Goal: Information Seeking & Learning: Learn about a topic

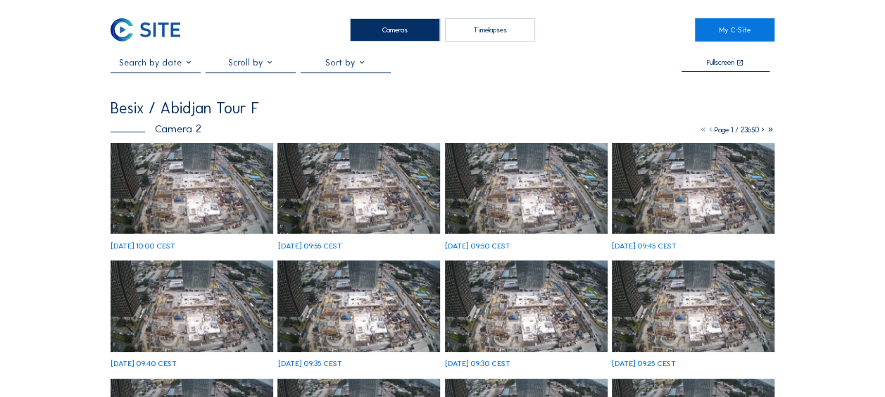
click at [214, 182] on img at bounding box center [191, 188] width 163 height 91
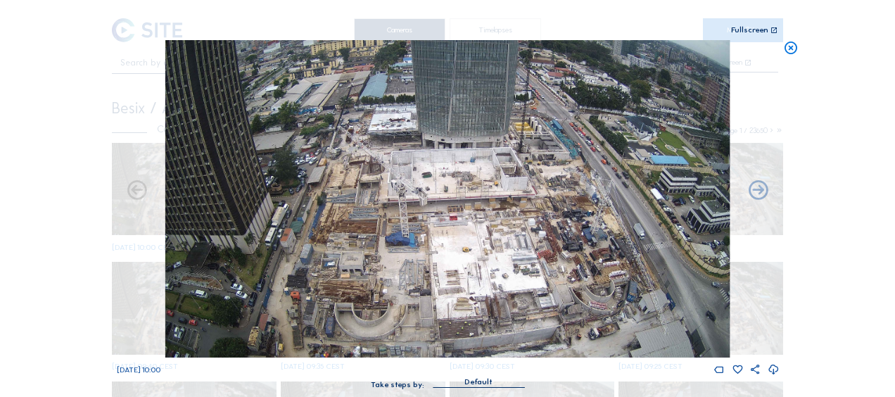
click at [798, 49] on icon at bounding box center [790, 48] width 15 height 16
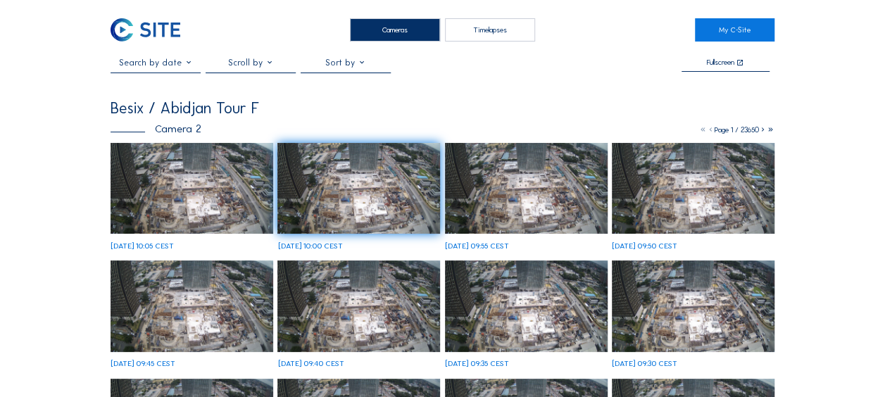
click at [217, 164] on img at bounding box center [191, 188] width 163 height 91
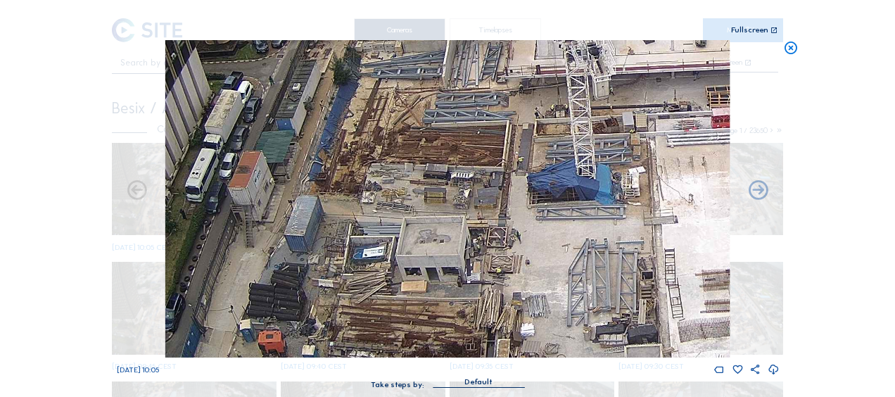
drag, startPoint x: 471, startPoint y: 203, endPoint x: 450, endPoint y: 281, distance: 81.1
click at [450, 281] on img at bounding box center [447, 198] width 564 height 317
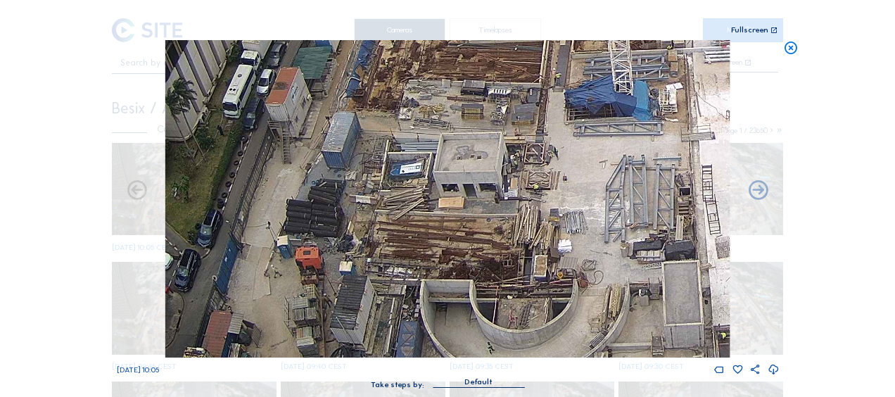
drag, startPoint x: 408, startPoint y: 286, endPoint x: 453, endPoint y: 196, distance: 101.3
click at [453, 196] on img at bounding box center [447, 198] width 564 height 317
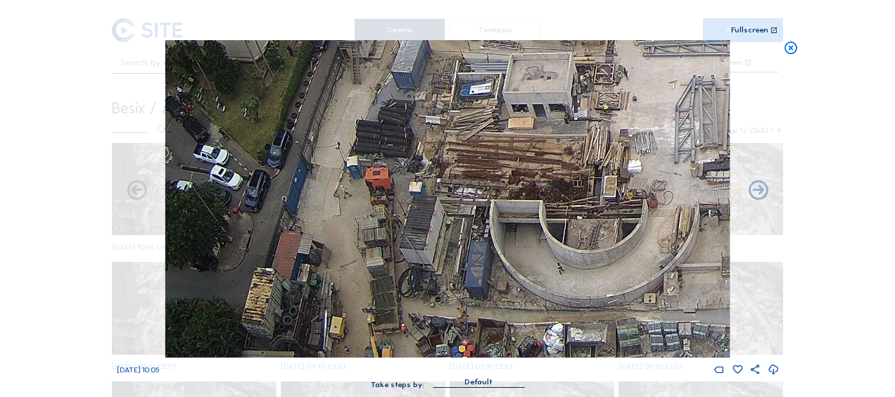
drag, startPoint x: 493, startPoint y: 281, endPoint x: 562, endPoint y: 177, distance: 125.3
click at [562, 179] on img at bounding box center [447, 198] width 564 height 317
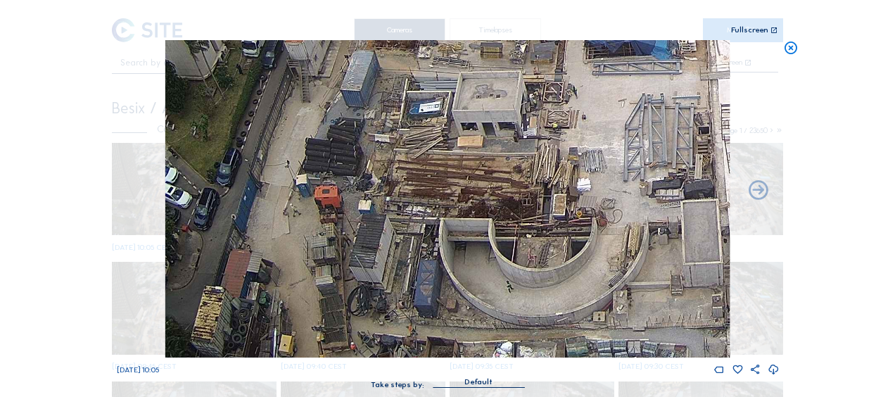
drag, startPoint x: 537, startPoint y: 227, endPoint x: 414, endPoint y: 290, distance: 137.9
click at [414, 291] on img at bounding box center [447, 198] width 564 height 317
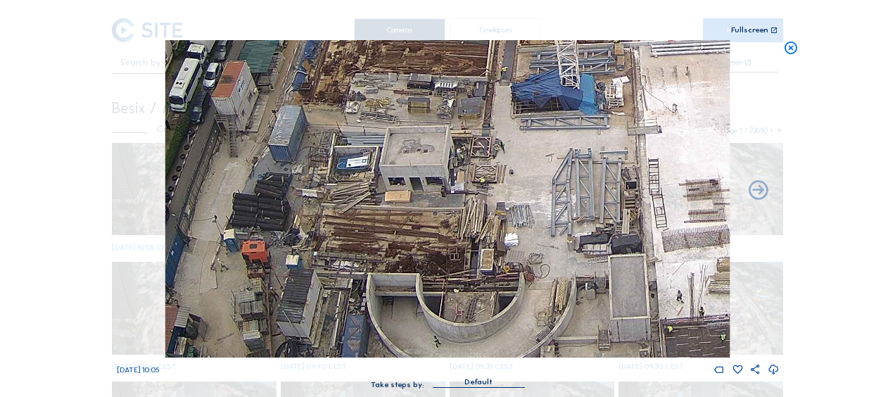
drag, startPoint x: 570, startPoint y: 159, endPoint x: 487, endPoint y: 260, distance: 131.0
click at [487, 260] on img at bounding box center [447, 198] width 564 height 317
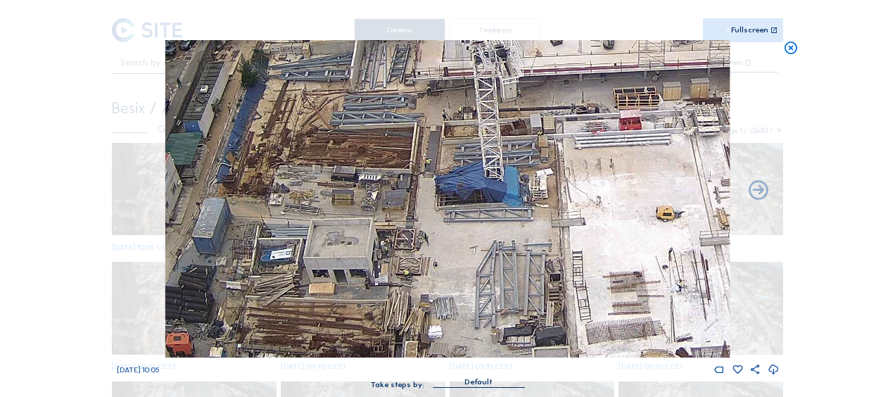
click at [790, 45] on icon at bounding box center [790, 48] width 15 height 16
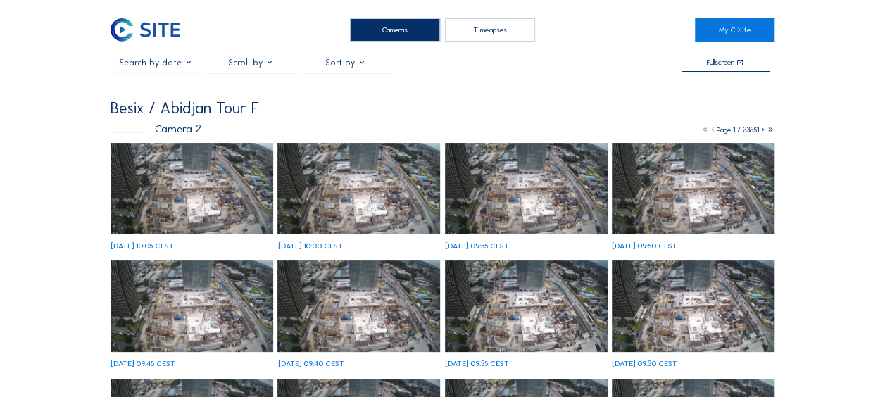
click at [208, 176] on img at bounding box center [191, 188] width 163 height 91
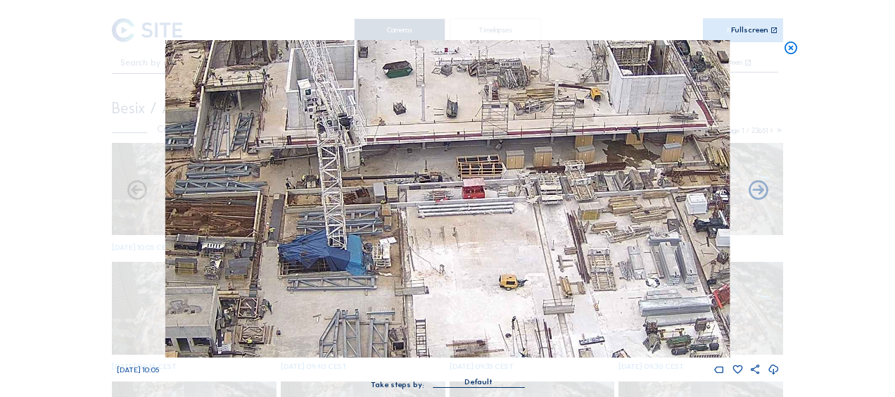
drag, startPoint x: 245, startPoint y: 76, endPoint x: 501, endPoint y: 238, distance: 303.0
click at [501, 238] on img at bounding box center [447, 198] width 564 height 317
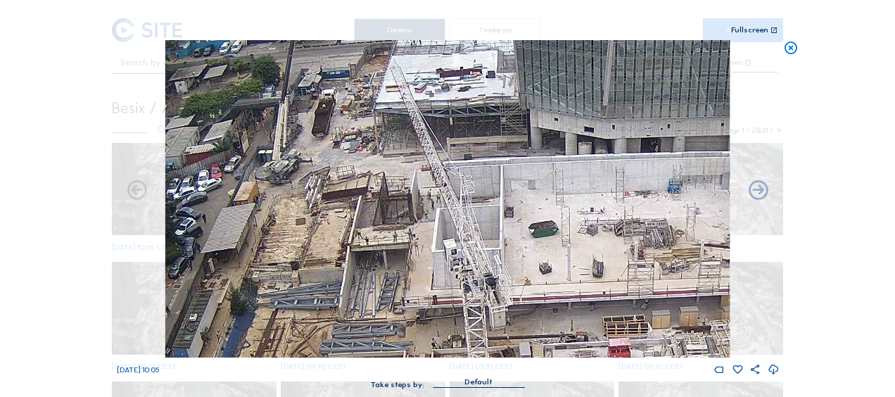
drag, startPoint x: 456, startPoint y: 248, endPoint x: 501, endPoint y: 287, distance: 59.8
click at [495, 287] on img at bounding box center [447, 198] width 564 height 317
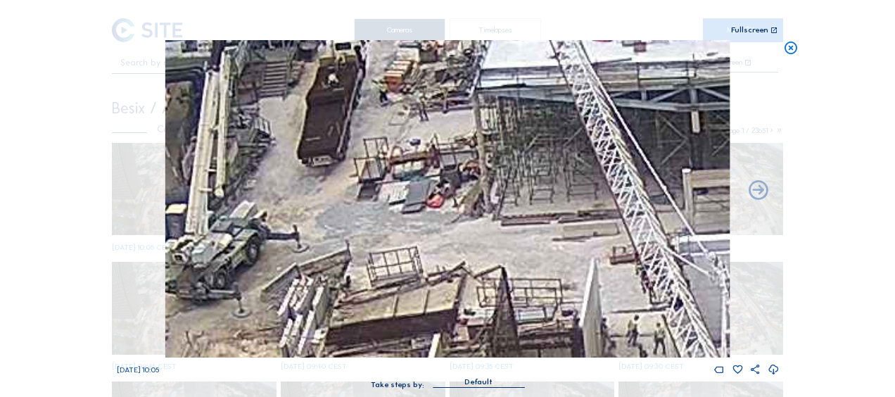
drag, startPoint x: 334, startPoint y: 209, endPoint x: 325, endPoint y: 119, distance: 90.5
click at [328, 114] on img at bounding box center [447, 198] width 564 height 317
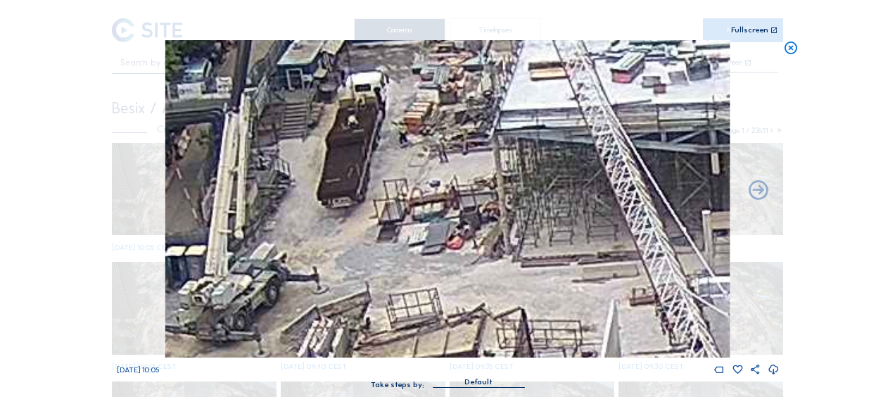
drag, startPoint x: 305, startPoint y: 120, endPoint x: 329, endPoint y: 239, distance: 122.0
click at [329, 239] on img at bounding box center [447, 198] width 564 height 317
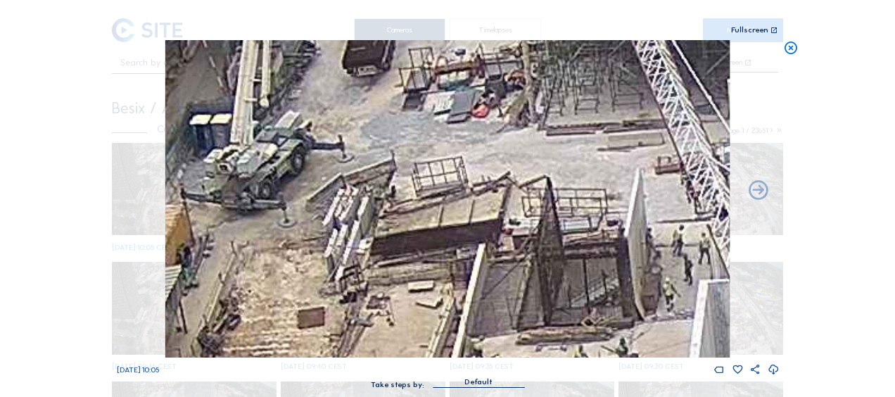
drag, startPoint x: 391, startPoint y: 242, endPoint x: 419, endPoint y: 102, distance: 143.0
click at [419, 102] on img at bounding box center [447, 198] width 564 height 317
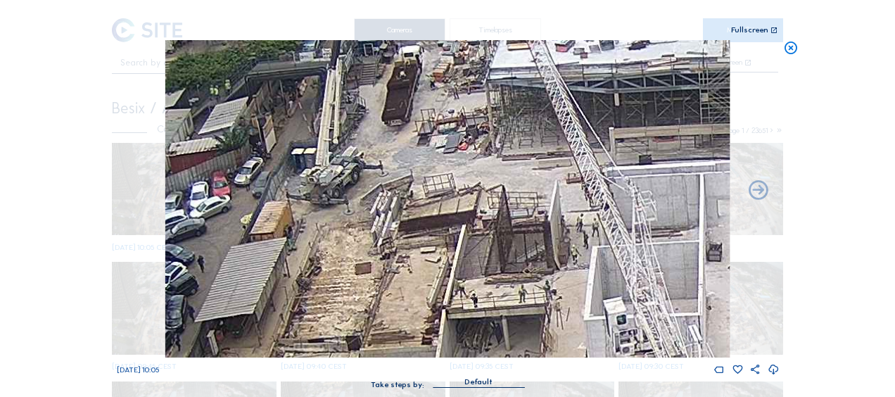
click at [790, 48] on icon at bounding box center [790, 48] width 15 height 16
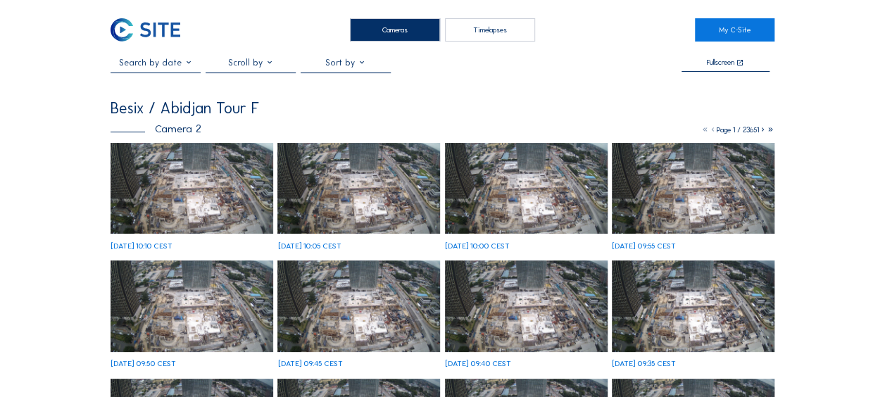
click at [223, 169] on img at bounding box center [191, 188] width 163 height 91
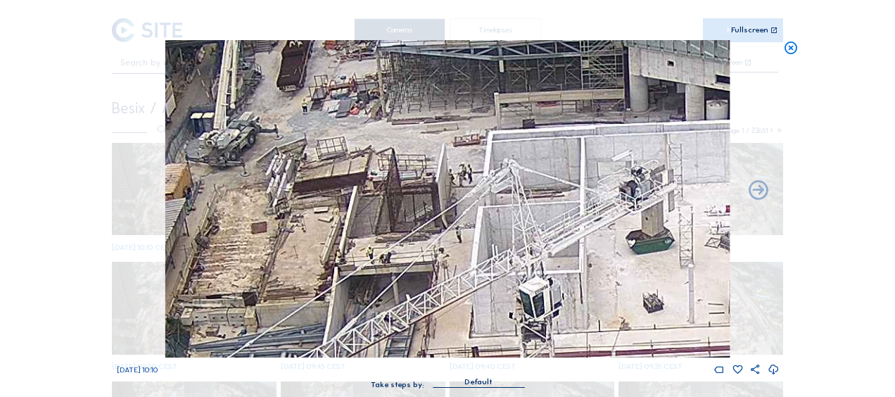
drag, startPoint x: 313, startPoint y: 34, endPoint x: 314, endPoint y: 27, distance: 7.1
click at [314, 27] on div "Scroll to travel through time | Press 'Alt' Button + Scroll to Zoom | Click and…" at bounding box center [448, 201] width 662 height 403
drag, startPoint x: 790, startPoint y: 49, endPoint x: 774, endPoint y: 53, distance: 15.9
click at [790, 49] on icon at bounding box center [790, 48] width 15 height 16
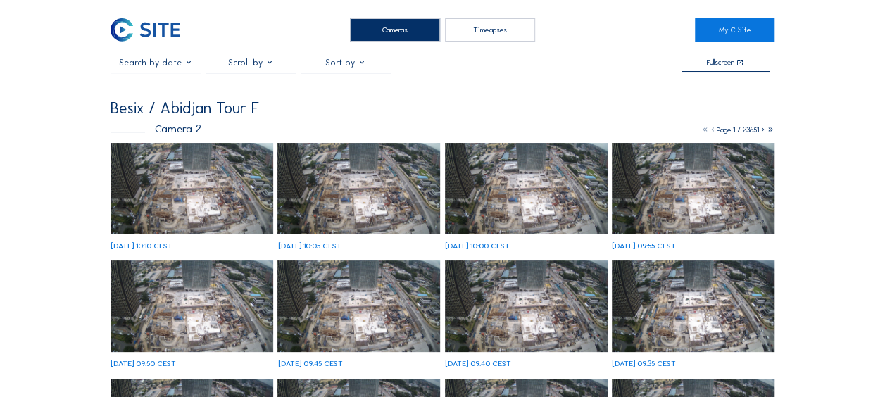
click at [175, 199] on img at bounding box center [191, 188] width 163 height 91
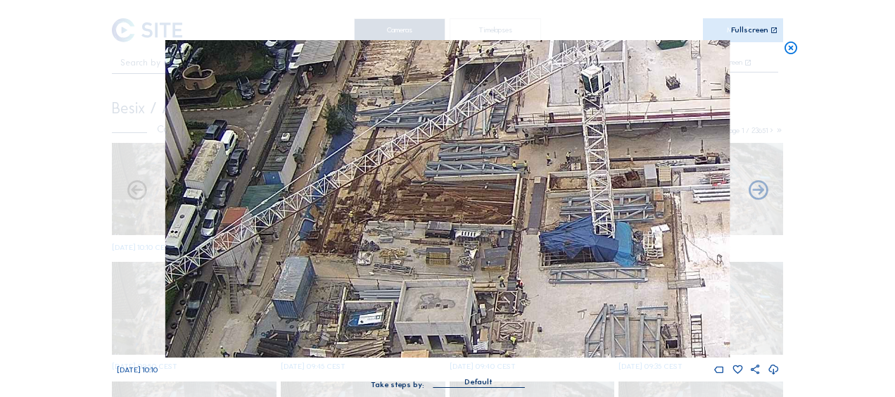
drag, startPoint x: 426, startPoint y: 184, endPoint x: 384, endPoint y: 320, distance: 143.1
click at [384, 320] on img at bounding box center [447, 198] width 564 height 317
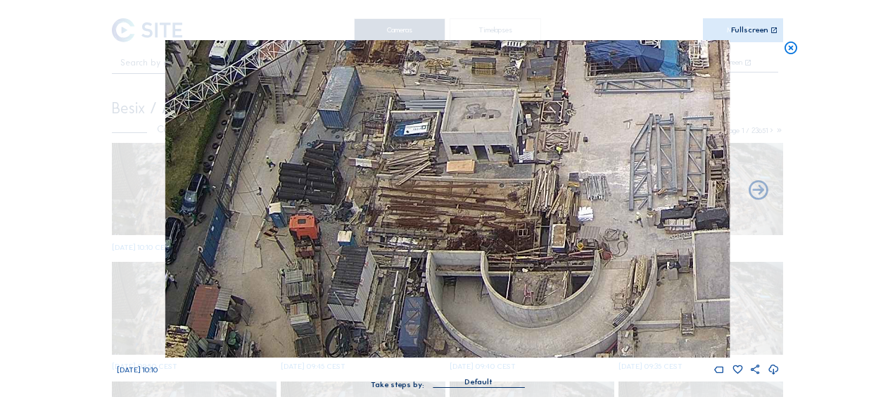
drag, startPoint x: 388, startPoint y: 210, endPoint x: 426, endPoint y: 46, distance: 167.8
click at [432, 17] on div "Scroll to travel through time | Press 'Alt' Button + Scroll to Zoom | Click and…" at bounding box center [448, 201] width 662 height 403
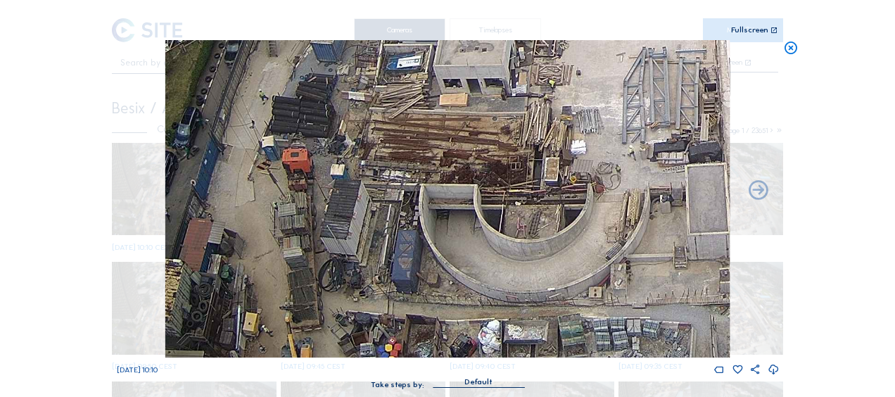
drag, startPoint x: 396, startPoint y: 210, endPoint x: 393, endPoint y: 128, distance: 81.7
click at [393, 127] on img at bounding box center [447, 198] width 564 height 317
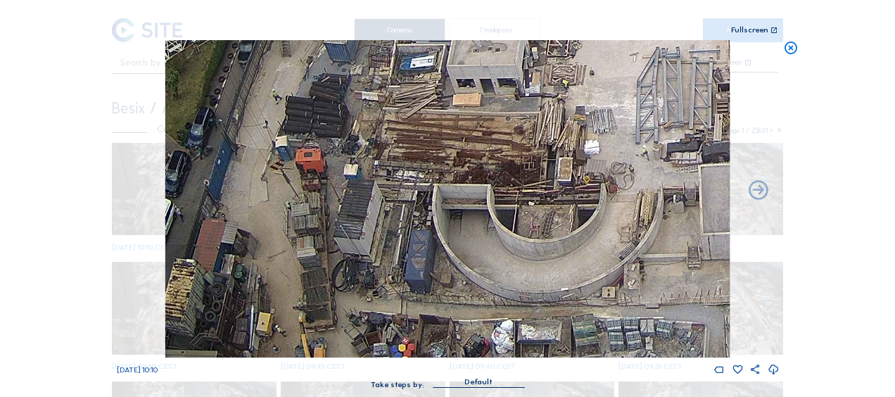
drag, startPoint x: 324, startPoint y: 214, endPoint x: 332, endPoint y: 99, distance: 115.7
click at [332, 99] on img at bounding box center [447, 198] width 564 height 317
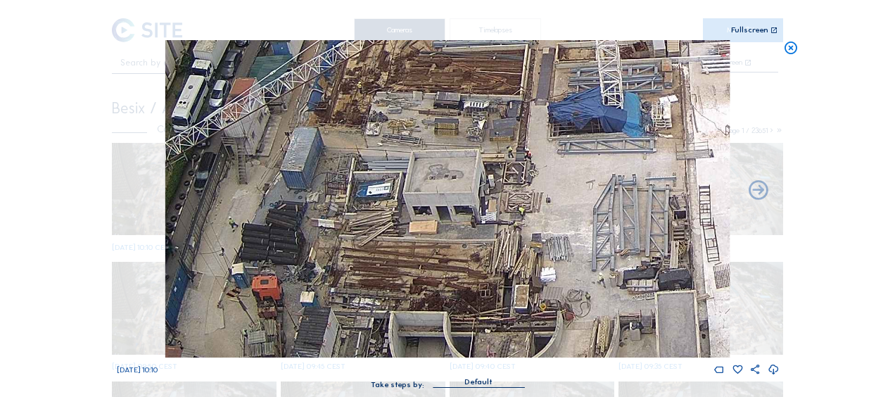
drag, startPoint x: 570, startPoint y: 115, endPoint x: 524, endPoint y: 251, distance: 144.2
click at [524, 251] on img at bounding box center [447, 198] width 564 height 317
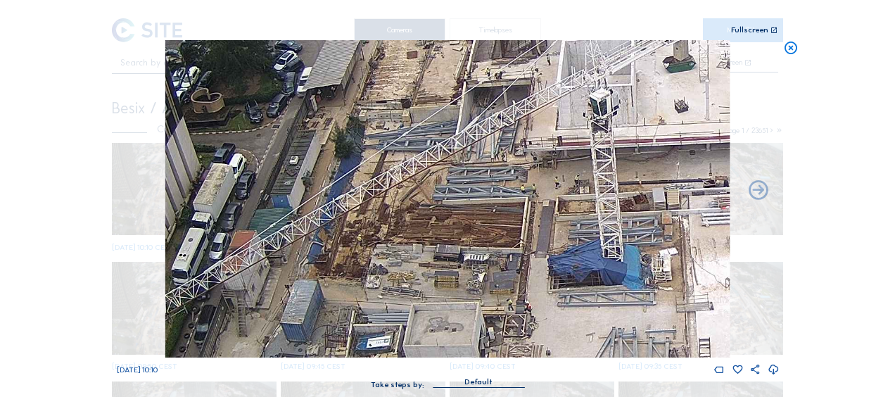
drag, startPoint x: 583, startPoint y: 282, endPoint x: 568, endPoint y: 248, distance: 37.8
click at [583, 284] on img at bounding box center [447, 198] width 564 height 317
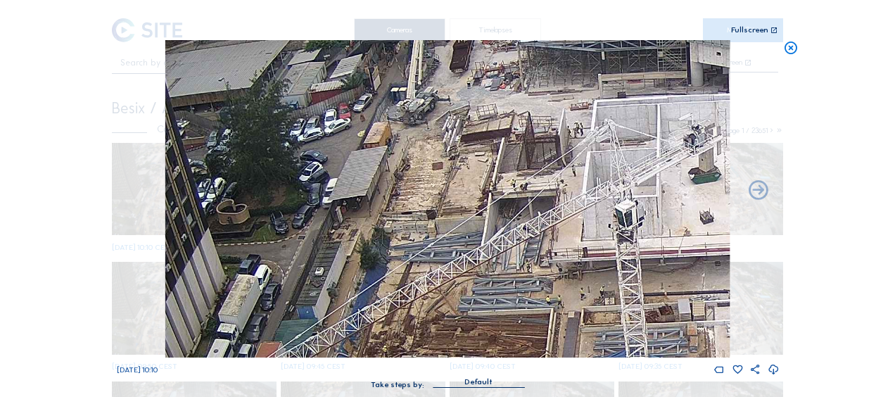
drag, startPoint x: 505, startPoint y: 243, endPoint x: 494, endPoint y: 201, distance: 43.7
click at [506, 255] on img at bounding box center [447, 198] width 564 height 317
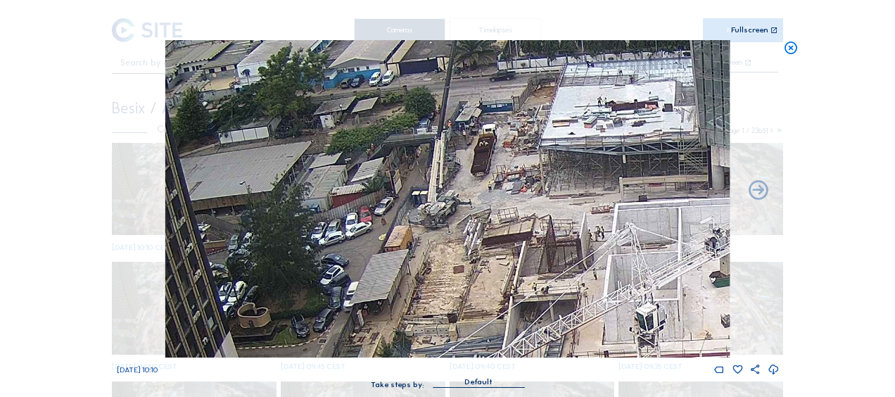
drag, startPoint x: 476, startPoint y: 134, endPoint x: 497, endPoint y: 226, distance: 94.4
click at [497, 226] on img at bounding box center [447, 198] width 564 height 317
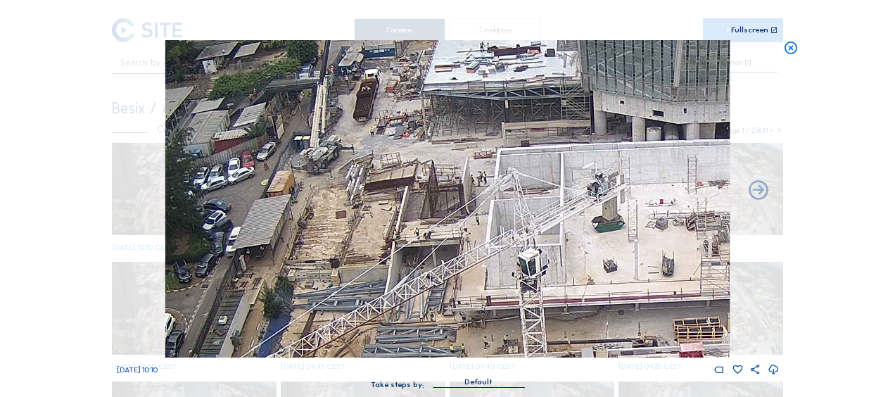
drag, startPoint x: 557, startPoint y: 211, endPoint x: 456, endPoint y: 186, distance: 103.8
click at [411, 149] on img at bounding box center [447, 198] width 564 height 317
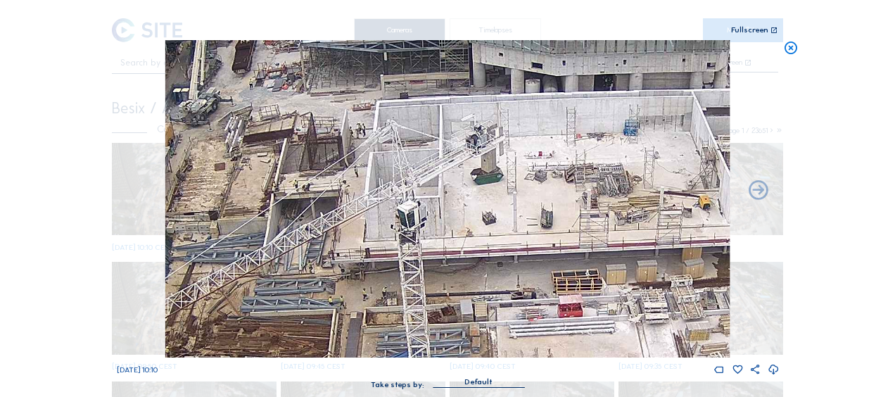
drag, startPoint x: 552, startPoint y: 222, endPoint x: 482, endPoint y: 202, distance: 72.4
click at [428, 172] on img at bounding box center [447, 198] width 564 height 317
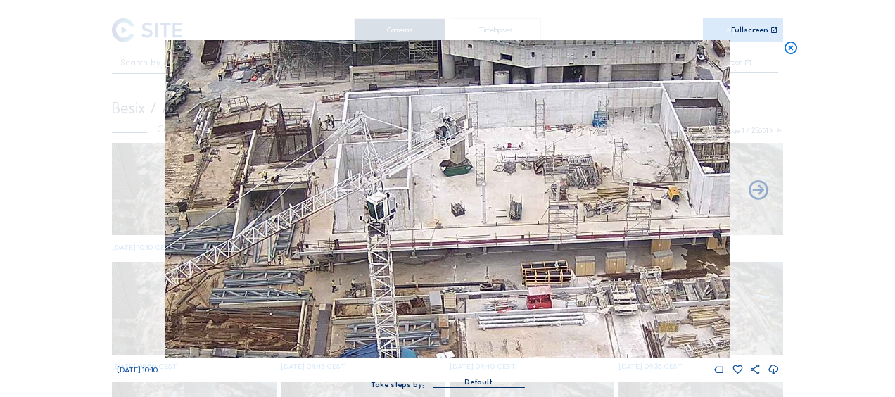
drag, startPoint x: 592, startPoint y: 255, endPoint x: 429, endPoint y: 180, distance: 179.1
click at [431, 182] on img at bounding box center [447, 198] width 564 height 317
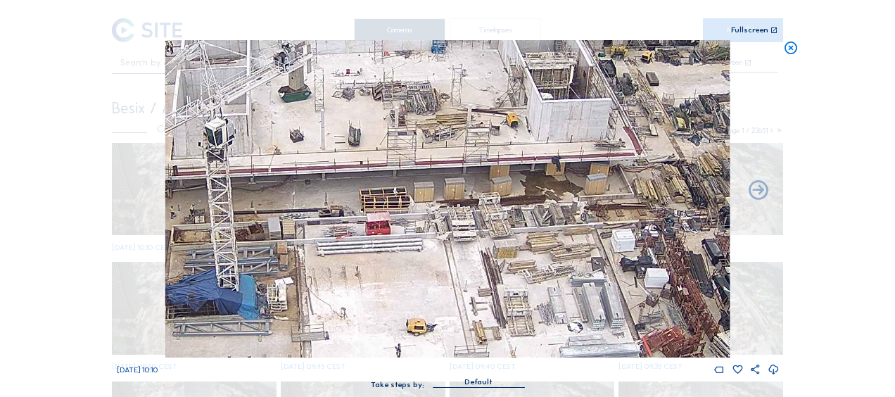
drag, startPoint x: 618, startPoint y: 309, endPoint x: 441, endPoint y: 129, distance: 252.3
click at [441, 129] on img at bounding box center [447, 198] width 564 height 317
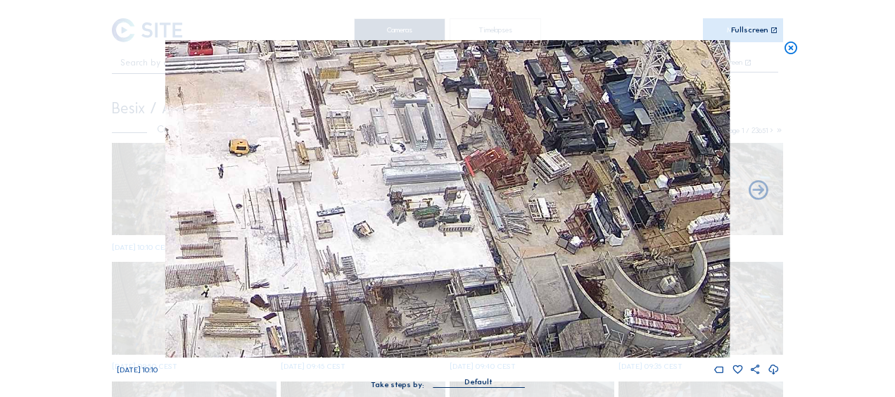
drag, startPoint x: 547, startPoint y: 249, endPoint x: 387, endPoint y: 145, distance: 190.7
click at [387, 145] on img at bounding box center [447, 198] width 564 height 317
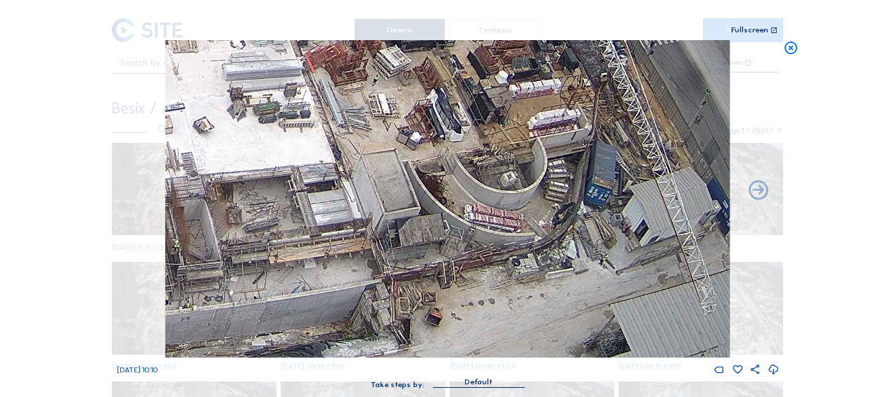
drag, startPoint x: 287, startPoint y: 146, endPoint x: 566, endPoint y: 339, distance: 339.3
click at [566, 339] on img at bounding box center [447, 198] width 564 height 317
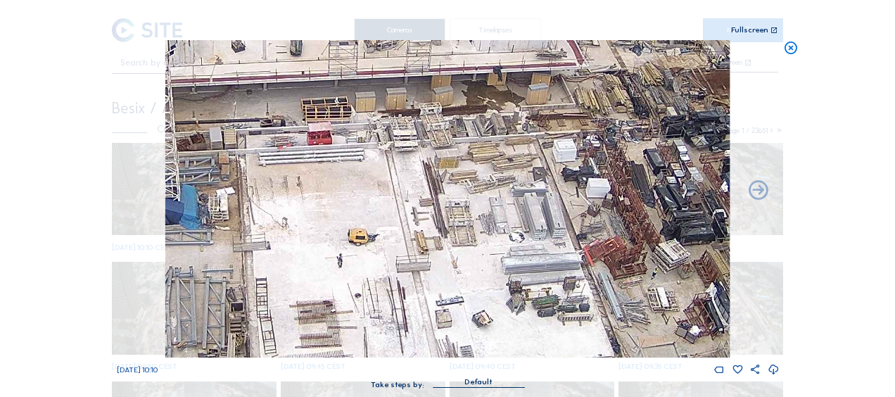
drag, startPoint x: 379, startPoint y: 220, endPoint x: 557, endPoint y: 327, distance: 206.7
click at [557, 327] on img at bounding box center [447, 198] width 564 height 317
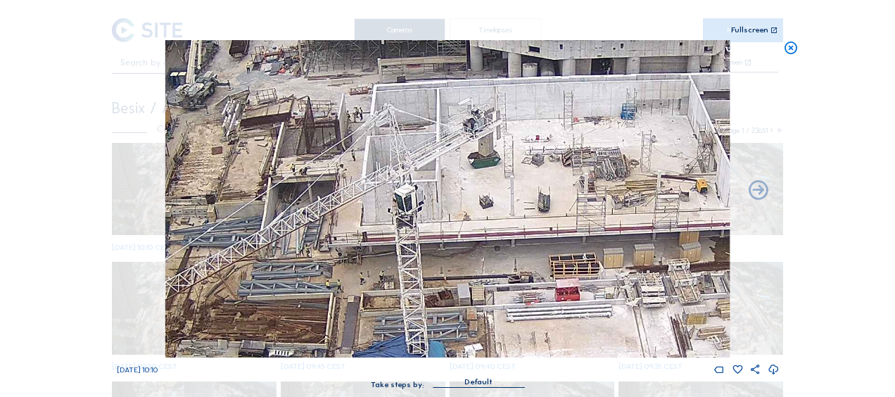
drag, startPoint x: 343, startPoint y: 216, endPoint x: 488, endPoint y: 299, distance: 167.1
click at [489, 300] on img at bounding box center [447, 198] width 564 height 317
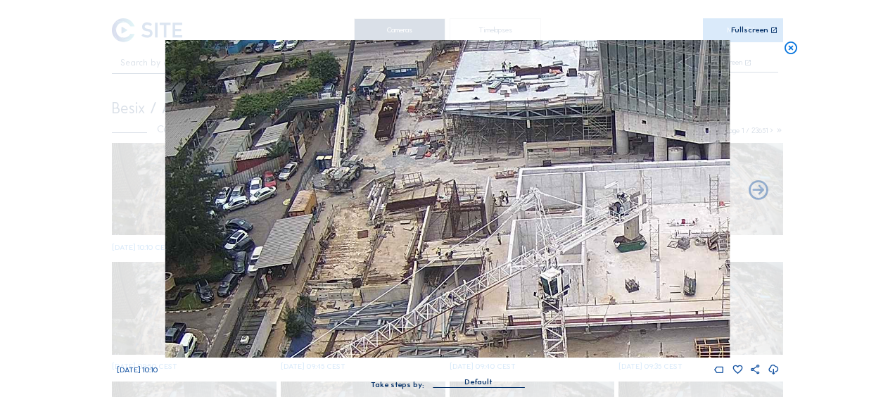
click at [791, 45] on icon at bounding box center [790, 48] width 15 height 16
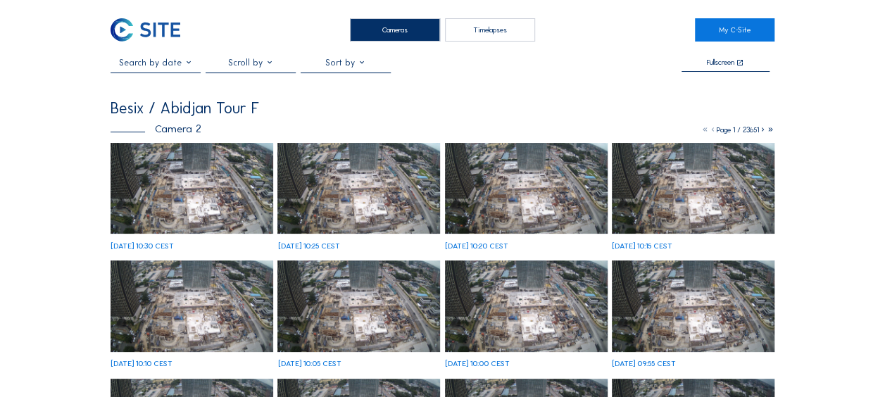
click at [166, 165] on img at bounding box center [191, 188] width 163 height 91
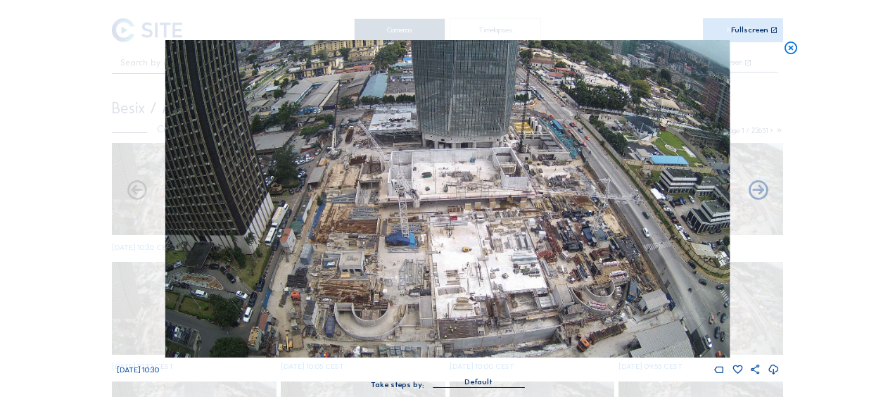
click at [785, 43] on icon at bounding box center [790, 48] width 15 height 16
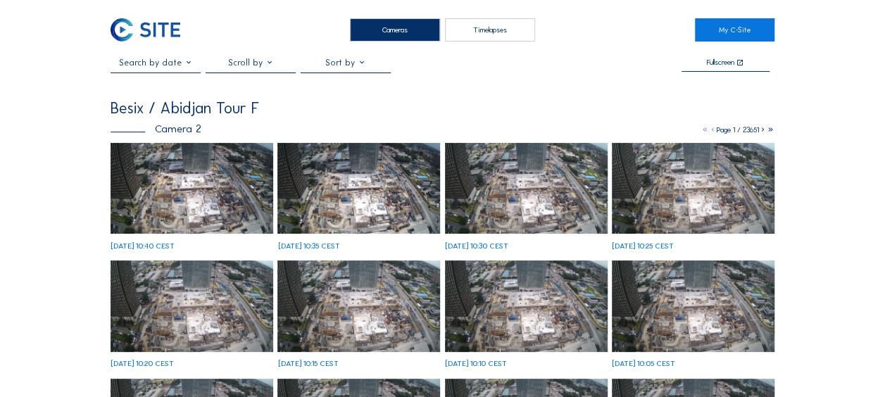
click at [212, 190] on img at bounding box center [191, 188] width 163 height 91
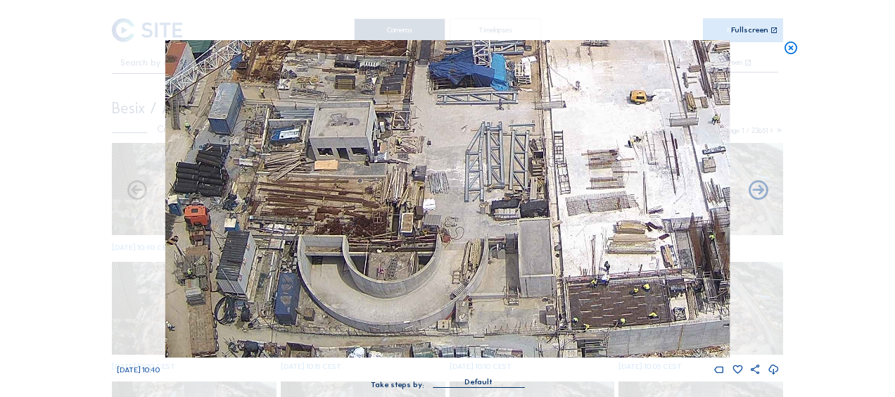
drag, startPoint x: 325, startPoint y: 315, endPoint x: 308, endPoint y: 243, distance: 74.4
click at [308, 243] on img at bounding box center [447, 198] width 564 height 317
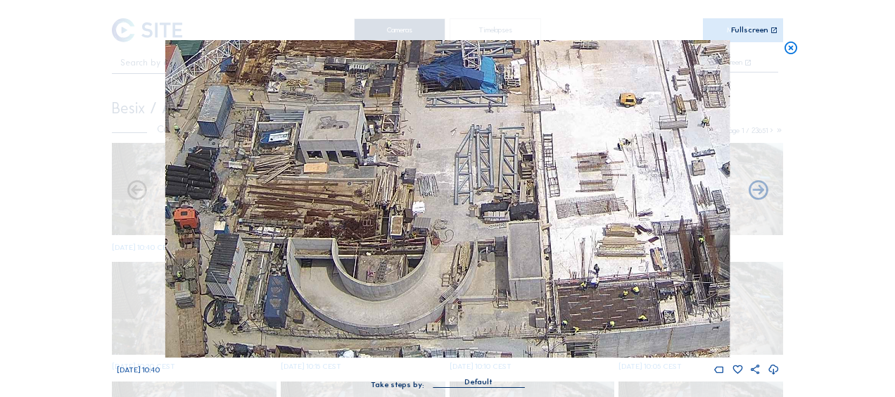
drag, startPoint x: 463, startPoint y: 146, endPoint x: 466, endPoint y: 221, distance: 74.6
click at [466, 221] on img at bounding box center [447, 198] width 564 height 317
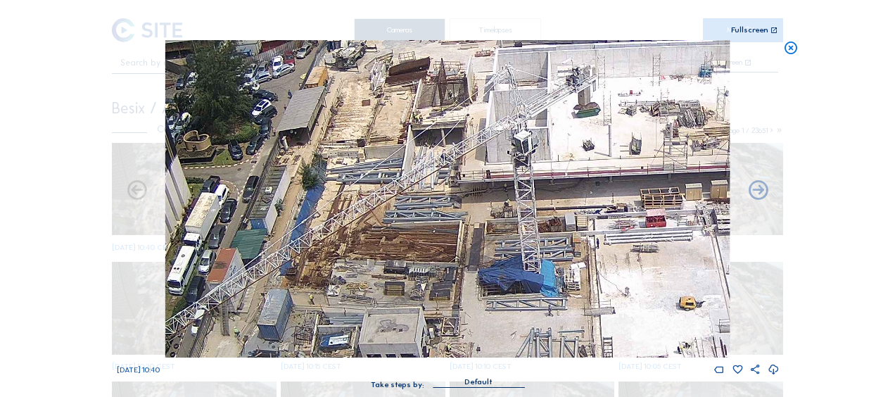
drag, startPoint x: 433, startPoint y: 242, endPoint x: 452, endPoint y: 291, distance: 52.5
click at [452, 291] on img at bounding box center [447, 198] width 564 height 317
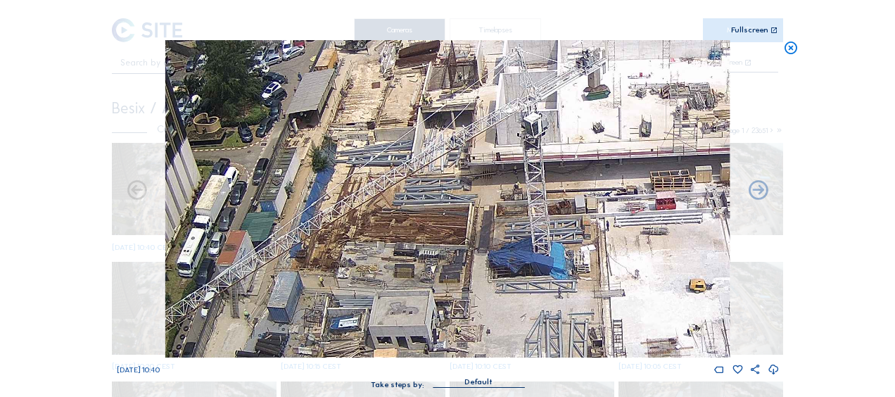
drag, startPoint x: 417, startPoint y: 258, endPoint x: 422, endPoint y: 246, distance: 12.6
click at [422, 246] on img at bounding box center [447, 198] width 564 height 317
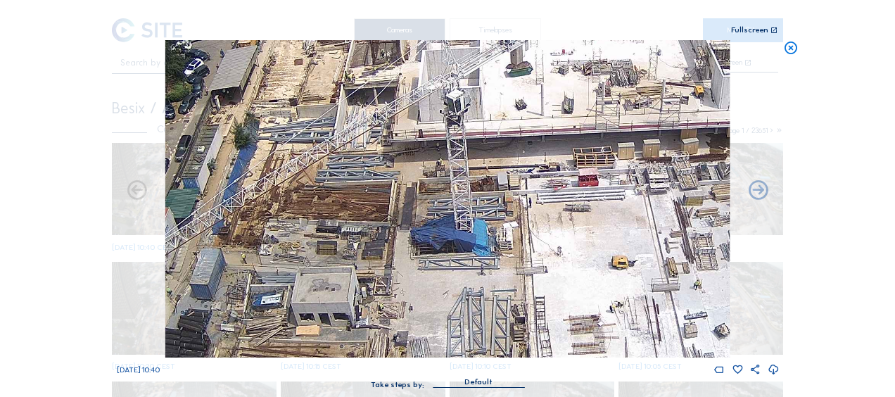
drag, startPoint x: 564, startPoint y: 243, endPoint x: 483, endPoint y: 228, distance: 83.1
click at [483, 228] on img at bounding box center [447, 198] width 564 height 317
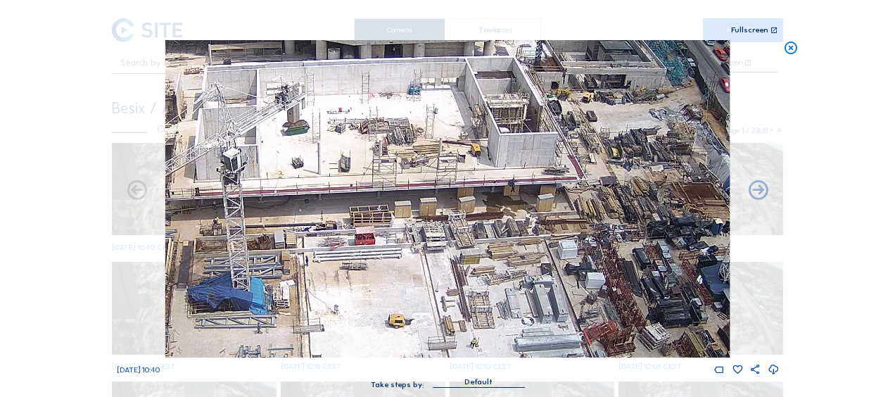
drag, startPoint x: 663, startPoint y: 249, endPoint x: 443, endPoint y: 310, distance: 227.9
click at [445, 312] on img at bounding box center [447, 198] width 564 height 317
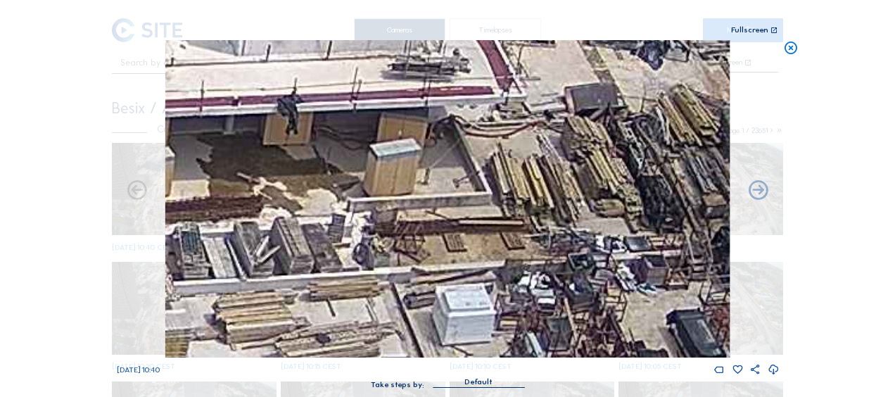
drag, startPoint x: 549, startPoint y: 173, endPoint x: 407, endPoint y: 165, distance: 141.7
click at [407, 165] on img at bounding box center [447, 198] width 564 height 317
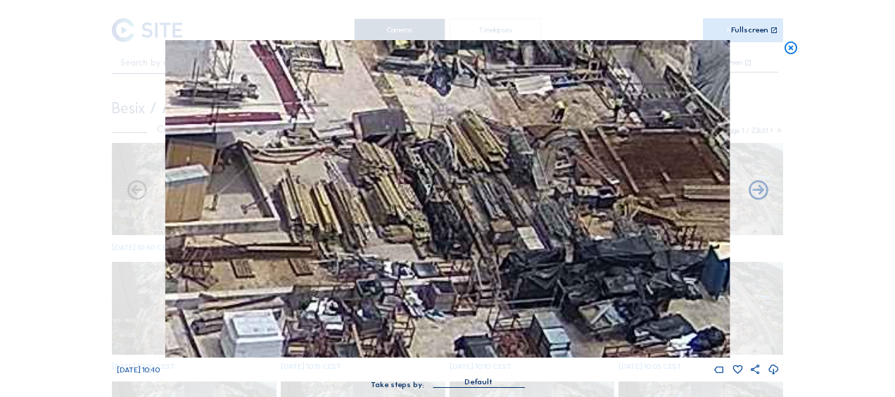
drag, startPoint x: 479, startPoint y: 129, endPoint x: 260, endPoint y: 153, distance: 220.9
click at [262, 153] on img at bounding box center [447, 198] width 564 height 317
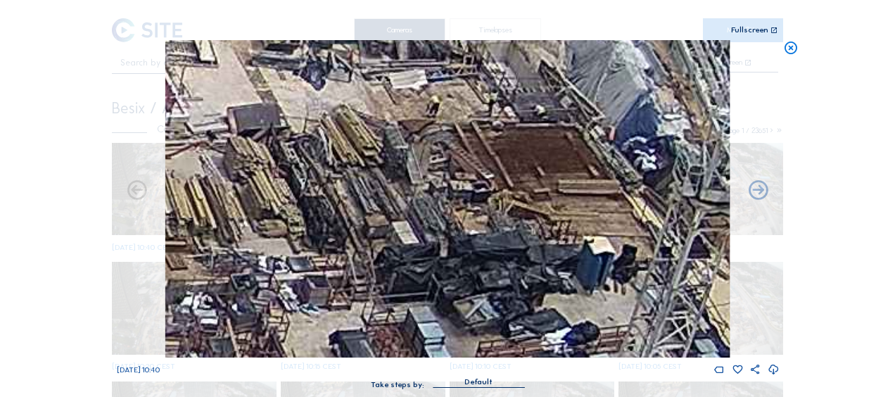
drag, startPoint x: 357, startPoint y: 138, endPoint x: 241, endPoint y: 137, distance: 115.4
click at [241, 137] on img at bounding box center [447, 198] width 564 height 317
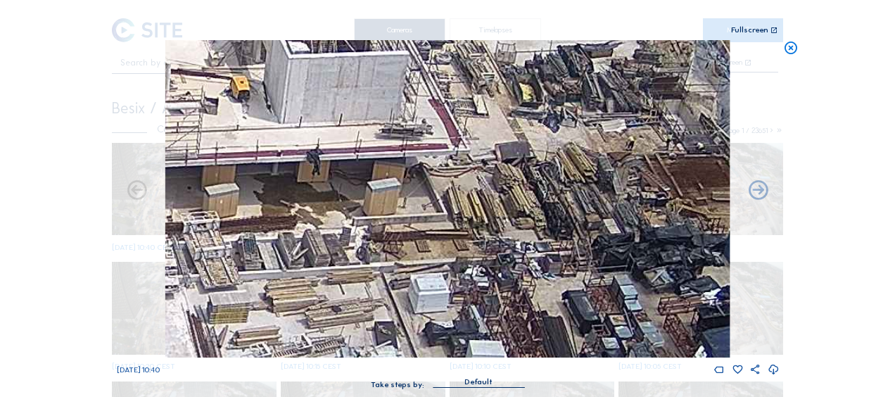
drag, startPoint x: 189, startPoint y: 138, endPoint x: 481, endPoint y: 167, distance: 294.2
click at [481, 167] on img at bounding box center [447, 198] width 564 height 317
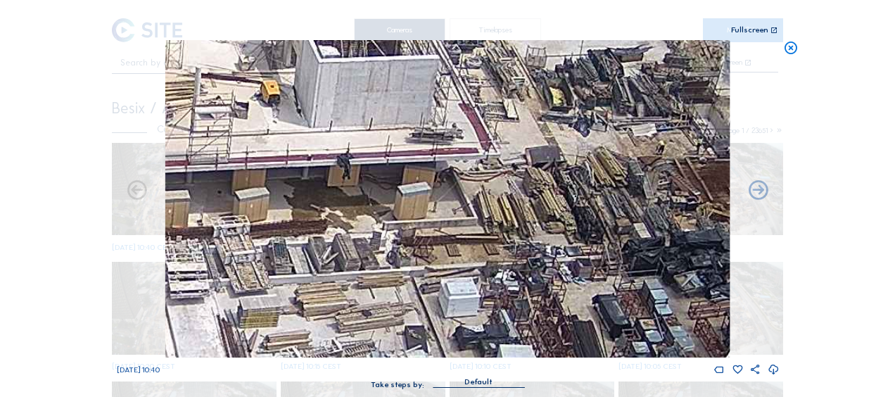
drag, startPoint x: 273, startPoint y: 238, endPoint x: 422, endPoint y: 204, distance: 153.0
click at [422, 204] on img at bounding box center [447, 198] width 564 height 317
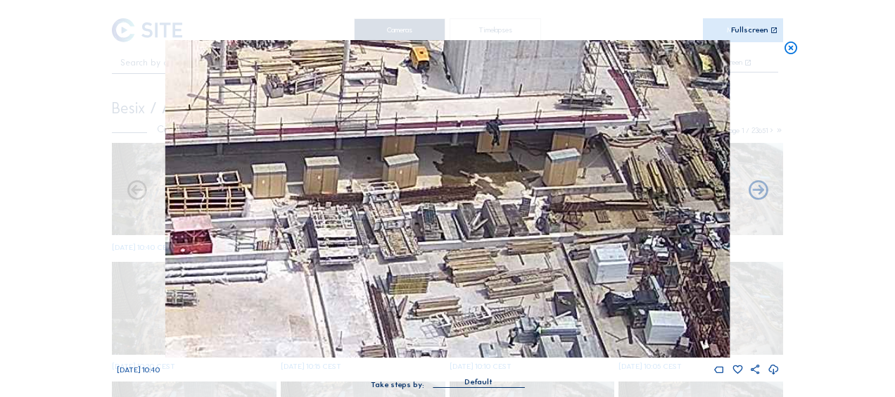
click at [795, 51] on icon at bounding box center [790, 48] width 15 height 16
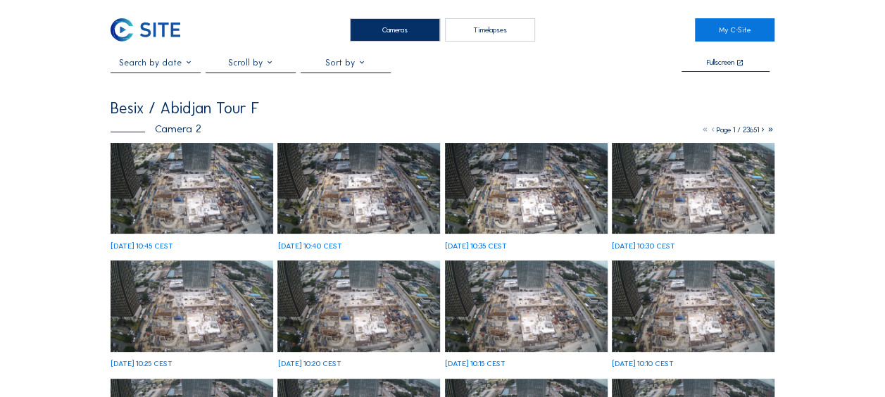
click at [160, 174] on img at bounding box center [191, 188] width 163 height 91
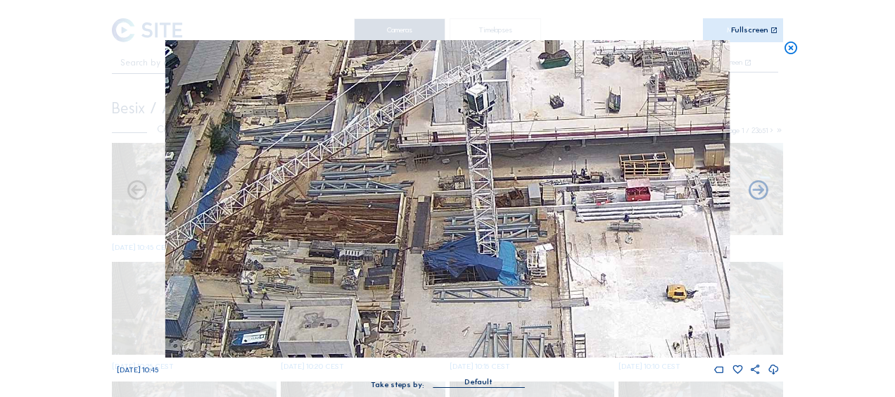
drag, startPoint x: 381, startPoint y: 229, endPoint x: 398, endPoint y: 284, distance: 56.8
click at [398, 284] on img at bounding box center [447, 198] width 564 height 317
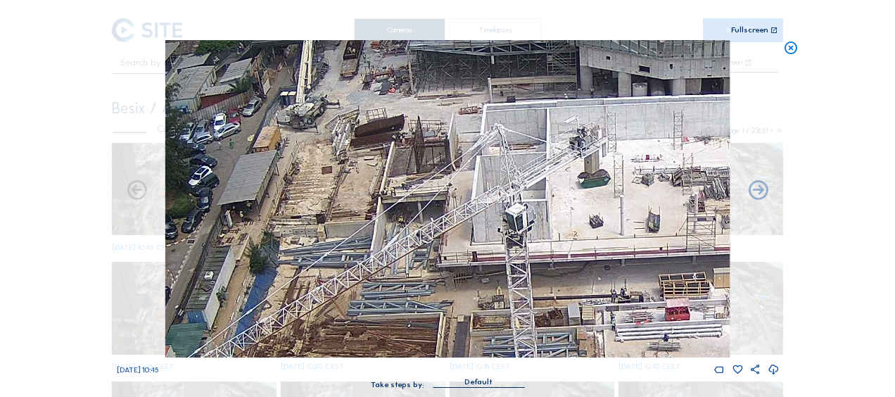
drag, startPoint x: 374, startPoint y: 219, endPoint x: 418, endPoint y: 344, distance: 132.6
click at [418, 351] on img at bounding box center [447, 198] width 564 height 317
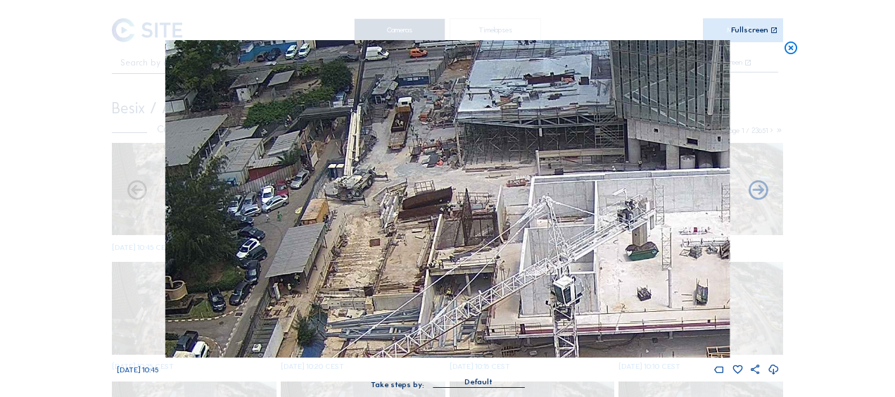
drag, startPoint x: 379, startPoint y: 213, endPoint x: 422, endPoint y: 271, distance: 72.9
click at [422, 271] on img at bounding box center [447, 198] width 564 height 317
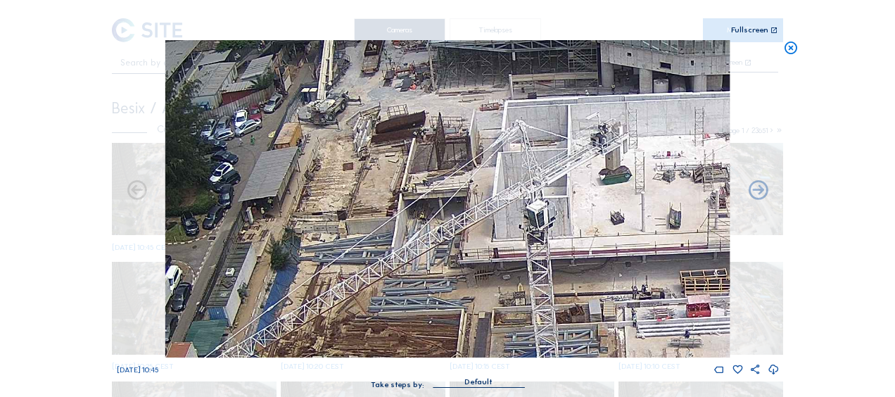
drag, startPoint x: 381, startPoint y: 253, endPoint x: 366, endPoint y: 186, distance: 68.6
click at [366, 186] on img at bounding box center [447, 198] width 564 height 317
drag, startPoint x: 414, startPoint y: 246, endPoint x: 333, endPoint y: 68, distance: 196.2
click at [333, 68] on img at bounding box center [447, 198] width 564 height 317
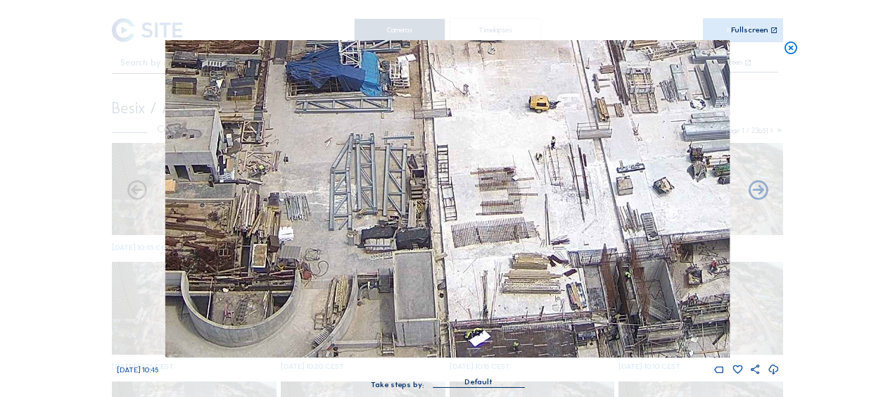
drag, startPoint x: 552, startPoint y: 277, endPoint x: 432, endPoint y: 151, distance: 173.7
click at [433, 150] on img at bounding box center [447, 198] width 564 height 317
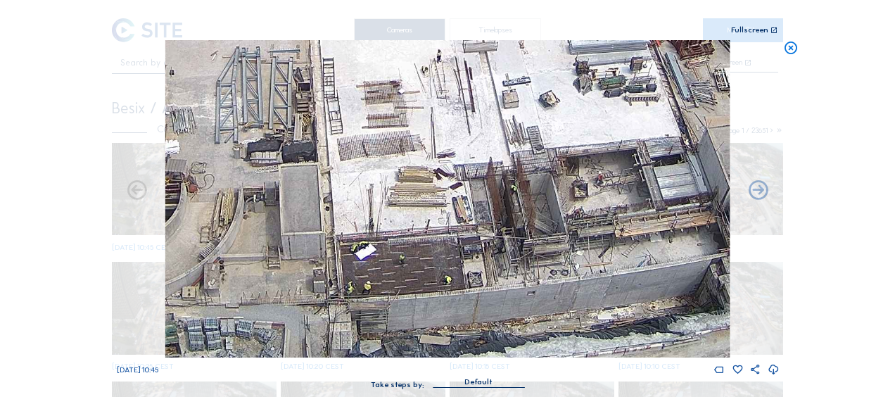
drag, startPoint x: 495, startPoint y: 236, endPoint x: 374, endPoint y: 144, distance: 152.1
click at [376, 144] on img at bounding box center [447, 198] width 564 height 317
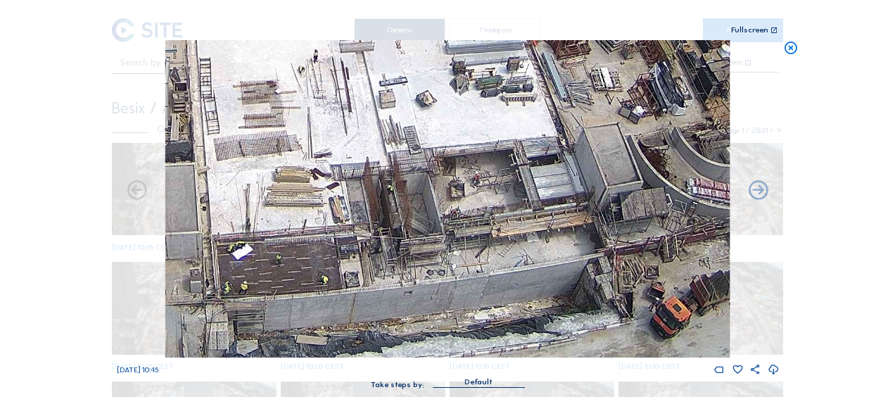
drag, startPoint x: 448, startPoint y: 203, endPoint x: 336, endPoint y: 153, distance: 121.6
click at [319, 133] on img at bounding box center [447, 198] width 564 height 317
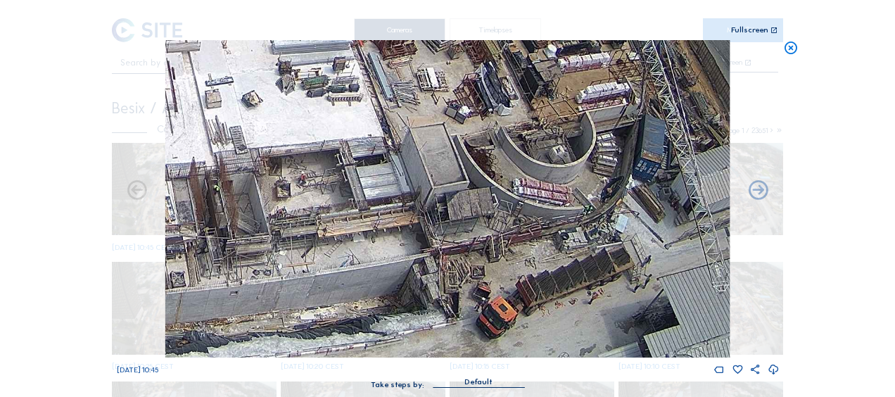
drag, startPoint x: 447, startPoint y: 191, endPoint x: 336, endPoint y: 181, distance: 111.0
click at [336, 181] on img at bounding box center [447, 198] width 564 height 317
click at [792, 45] on icon at bounding box center [790, 48] width 15 height 16
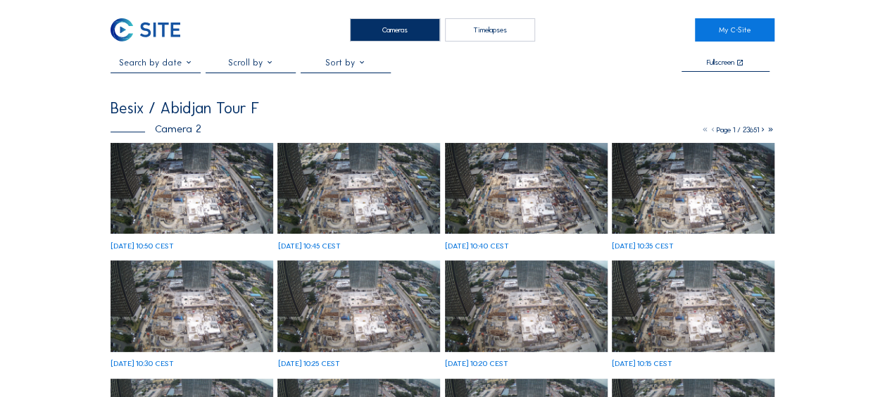
click at [182, 193] on img at bounding box center [191, 188] width 163 height 91
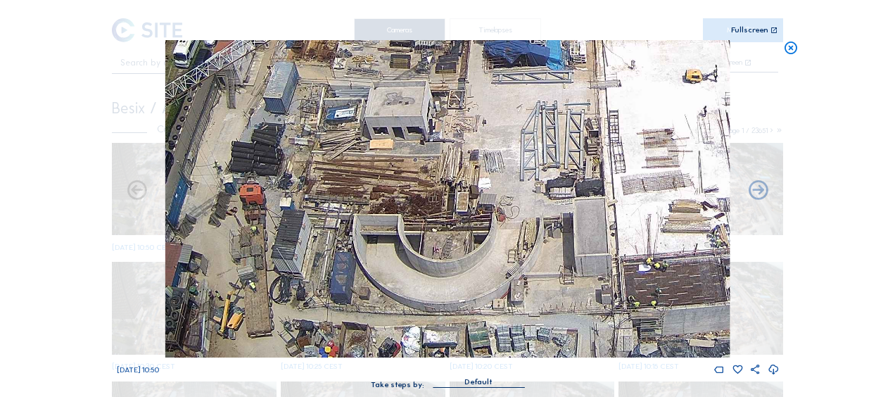
drag, startPoint x: 274, startPoint y: 300, endPoint x: 259, endPoint y: 232, distance: 70.0
click at [259, 232] on img at bounding box center [447, 198] width 564 height 317
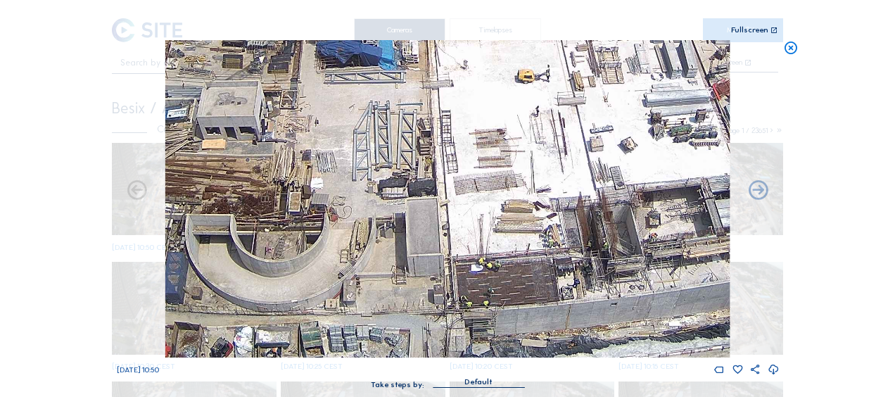
drag, startPoint x: 504, startPoint y: 252, endPoint x: 334, endPoint y: 179, distance: 185.4
click at [334, 179] on img at bounding box center [447, 198] width 564 height 317
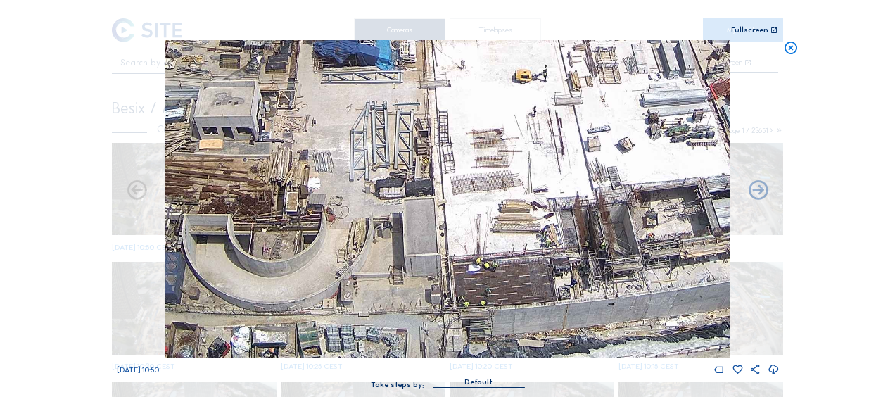
drag, startPoint x: 550, startPoint y: 239, endPoint x: 296, endPoint y: 208, distance: 255.2
click at [296, 207] on img at bounding box center [447, 198] width 564 height 317
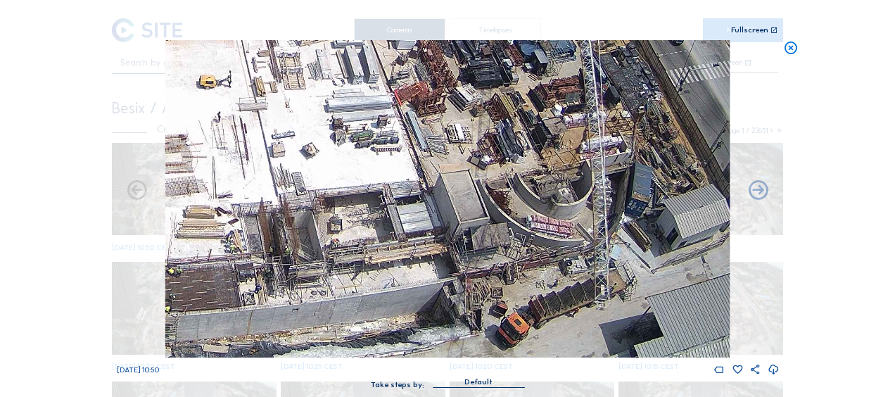
drag, startPoint x: 497, startPoint y: 232, endPoint x: 386, endPoint y: 203, distance: 114.4
click at [388, 201] on img at bounding box center [447, 198] width 564 height 317
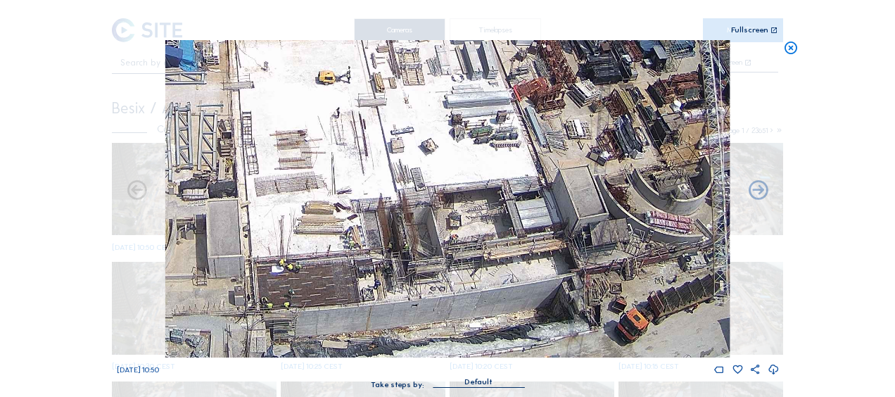
drag, startPoint x: 253, startPoint y: 238, endPoint x: 487, endPoint y: 213, distance: 235.6
click at [483, 214] on img at bounding box center [447, 198] width 564 height 317
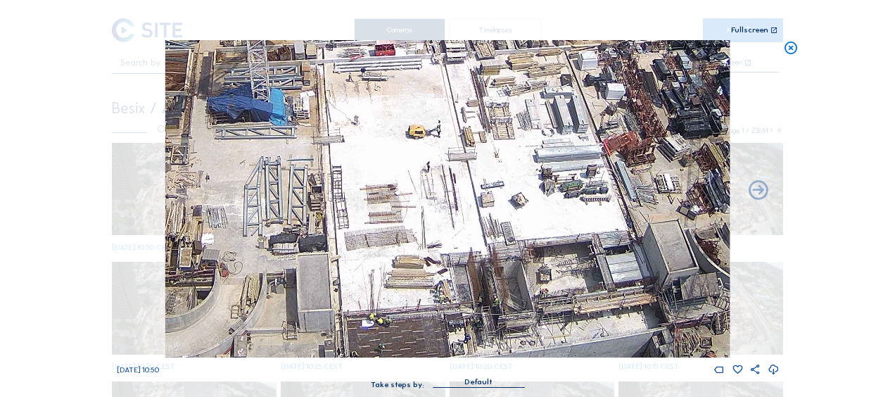
drag, startPoint x: 398, startPoint y: 256, endPoint x: 485, endPoint y: 311, distance: 103.1
click at [485, 311] on img at bounding box center [447, 198] width 564 height 317
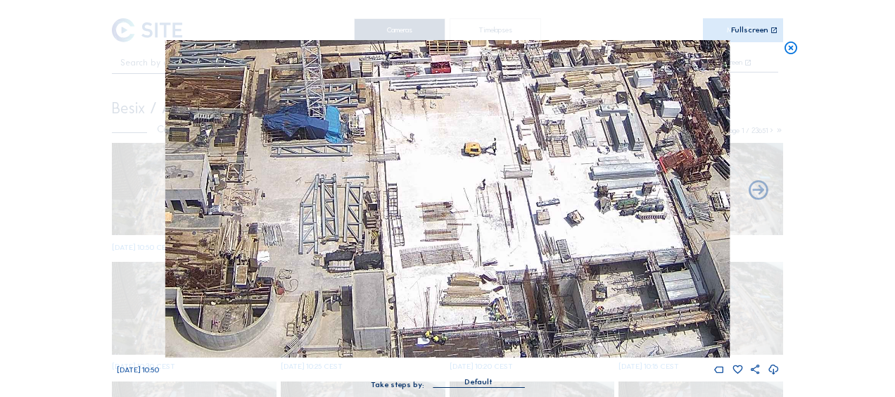
drag, startPoint x: 430, startPoint y: 270, endPoint x: 486, endPoint y: 289, distance: 58.5
click at [486, 289] on img at bounding box center [447, 198] width 564 height 317
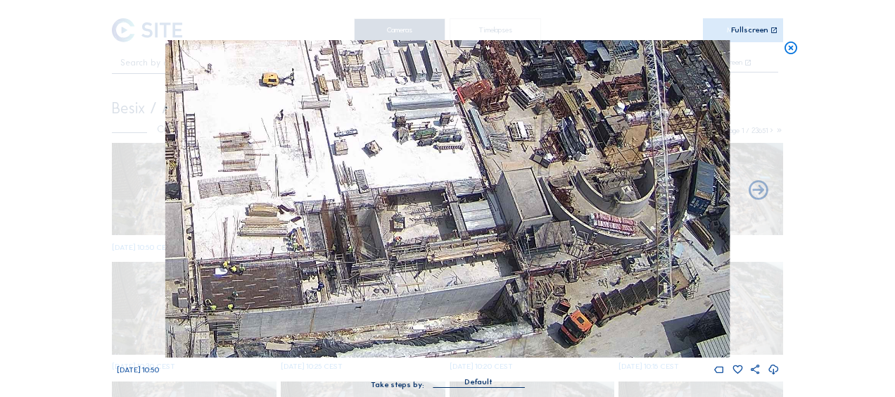
drag, startPoint x: 381, startPoint y: 194, endPoint x: 284, endPoint y: 151, distance: 106.2
click at [151, 89] on div "Tu 07 Oct 2025 10:50" at bounding box center [448, 208] width 662 height 336
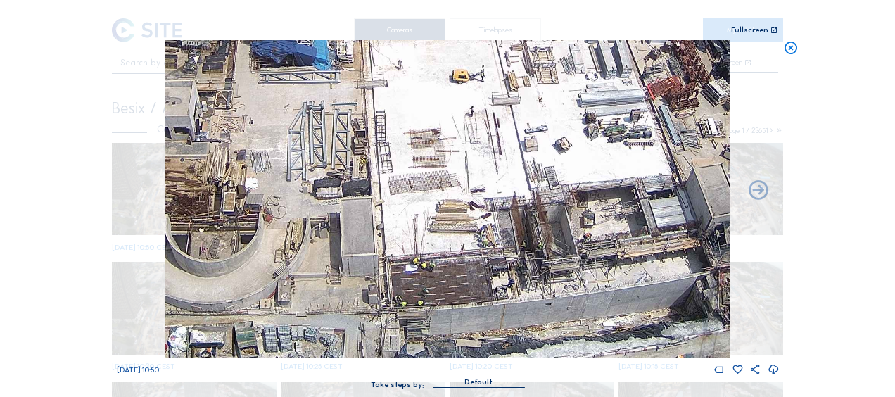
drag, startPoint x: 251, startPoint y: 277, endPoint x: 468, endPoint y: 243, distance: 220.2
click at [471, 236] on img at bounding box center [447, 198] width 564 height 317
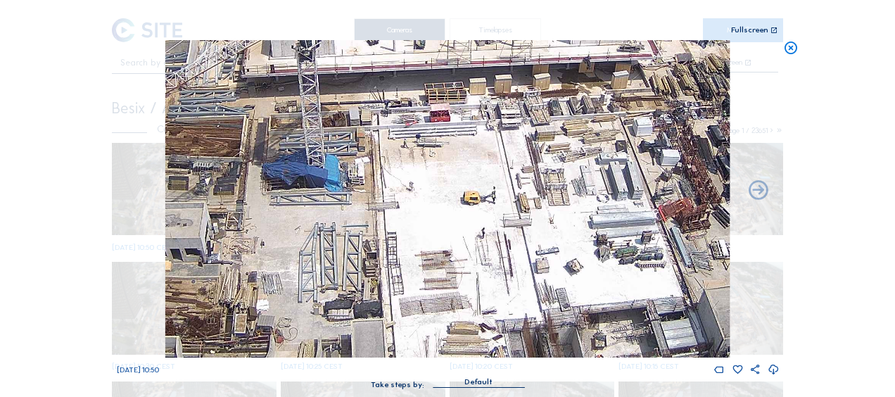
drag, startPoint x: 369, startPoint y: 312, endPoint x: 373, endPoint y: 342, distance: 30.6
click at [373, 342] on img at bounding box center [447, 198] width 564 height 317
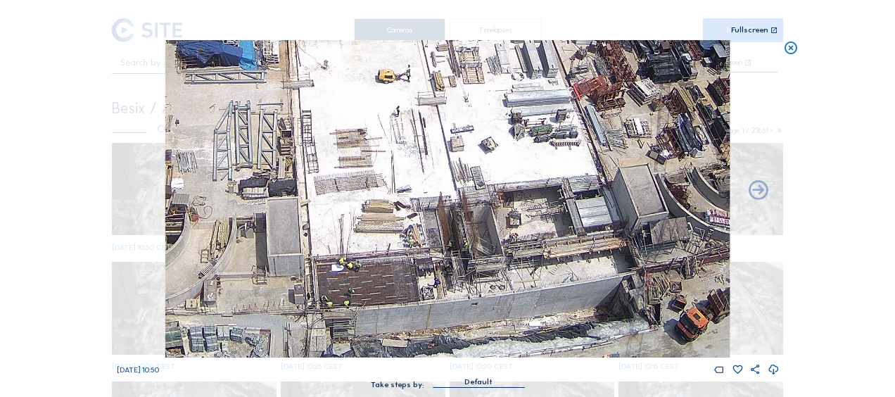
drag, startPoint x: 457, startPoint y: 274, endPoint x: 377, endPoint y: 155, distance: 143.6
click at [379, 155] on img at bounding box center [447, 198] width 564 height 317
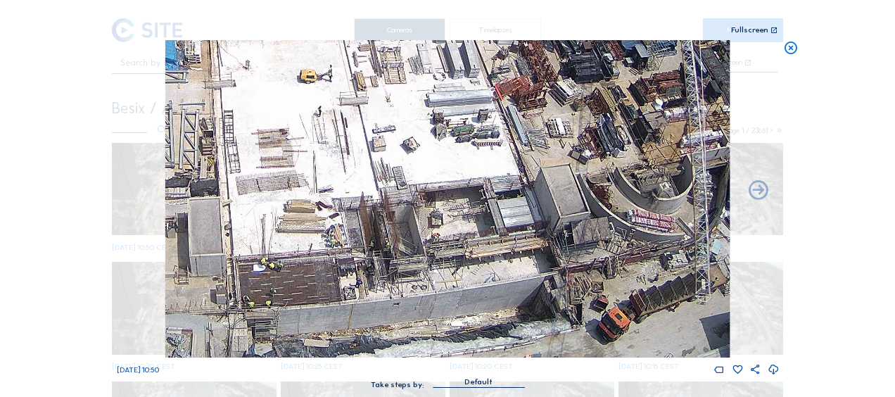
drag, startPoint x: 535, startPoint y: 220, endPoint x: 355, endPoint y: 108, distance: 211.1
click at [355, 108] on img at bounding box center [447, 198] width 564 height 317
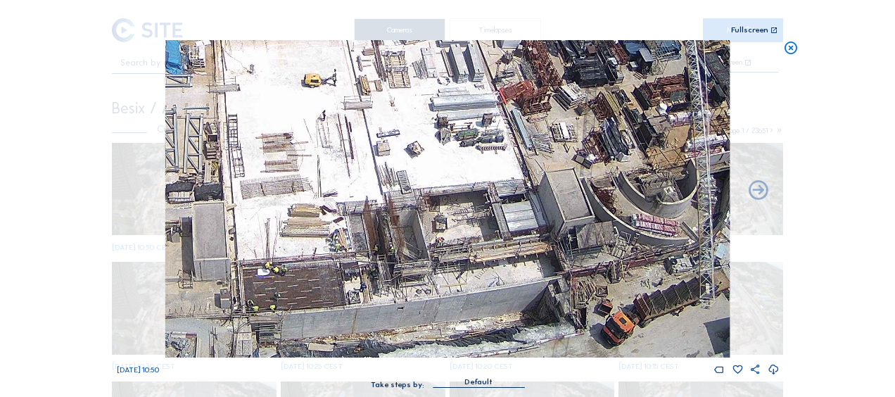
drag, startPoint x: 365, startPoint y: 245, endPoint x: 589, endPoint y: 276, distance: 226.6
click at [589, 276] on img at bounding box center [447, 198] width 564 height 317
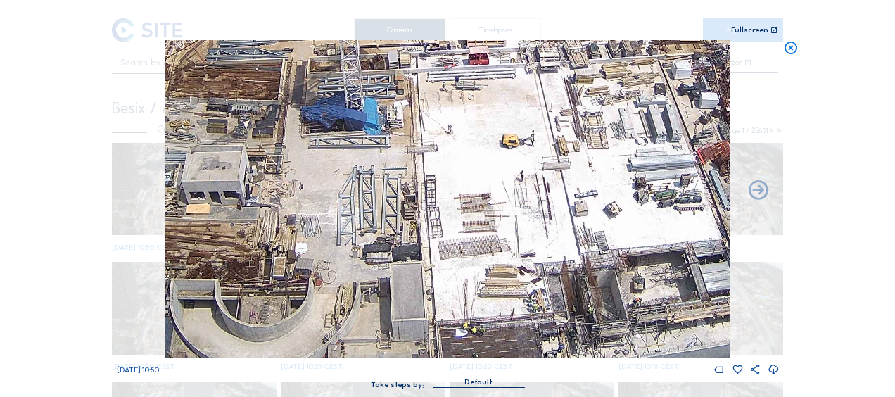
drag, startPoint x: 448, startPoint y: 251, endPoint x: 526, endPoint y: 284, distance: 85.7
click at [526, 284] on img at bounding box center [447, 198] width 564 height 317
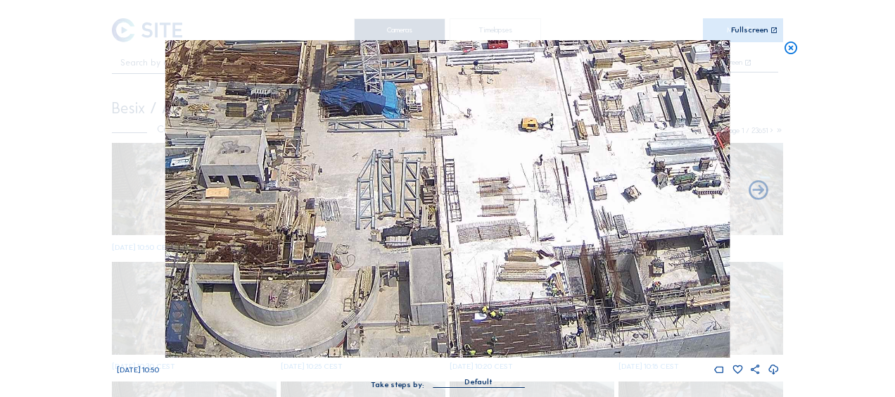
drag, startPoint x: 475, startPoint y: 233, endPoint x: 514, endPoint y: 213, distance: 43.4
click at [514, 213] on img at bounding box center [447, 198] width 564 height 317
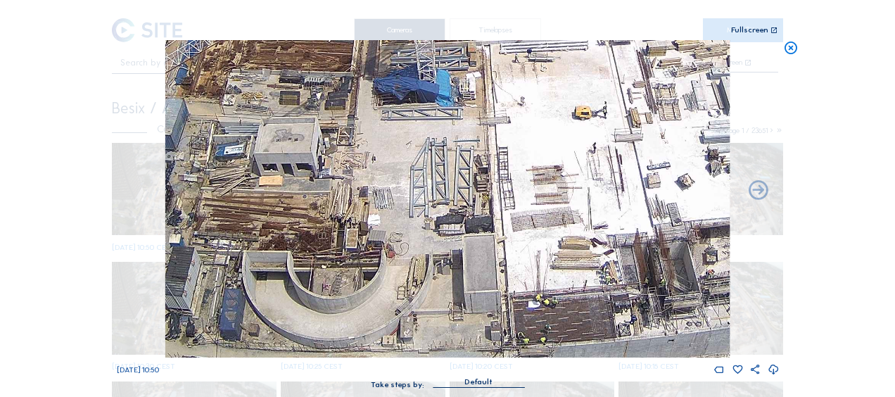
drag, startPoint x: 212, startPoint y: 191, endPoint x: 334, endPoint y: 147, distance: 130.2
click at [330, 148] on img at bounding box center [447, 198] width 564 height 317
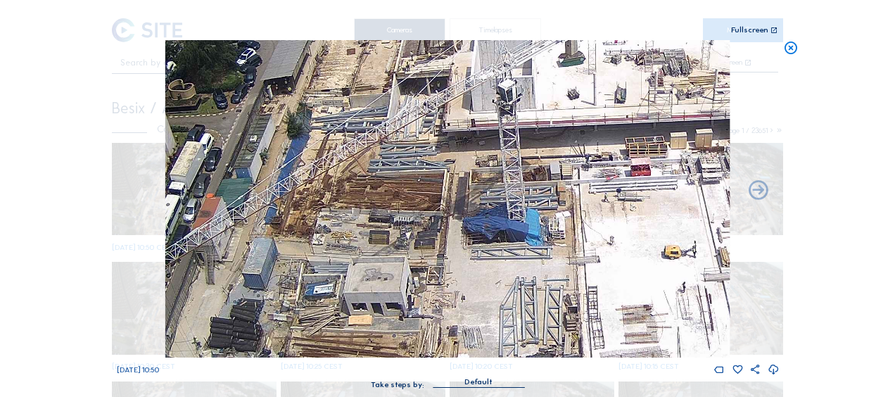
drag, startPoint x: 332, startPoint y: 107, endPoint x: 328, endPoint y: 232, distance: 125.3
click at [328, 232] on img at bounding box center [447, 198] width 564 height 317
drag, startPoint x: 341, startPoint y: 148, endPoint x: 336, endPoint y: 198, distance: 50.9
click at [336, 198] on img at bounding box center [447, 198] width 564 height 317
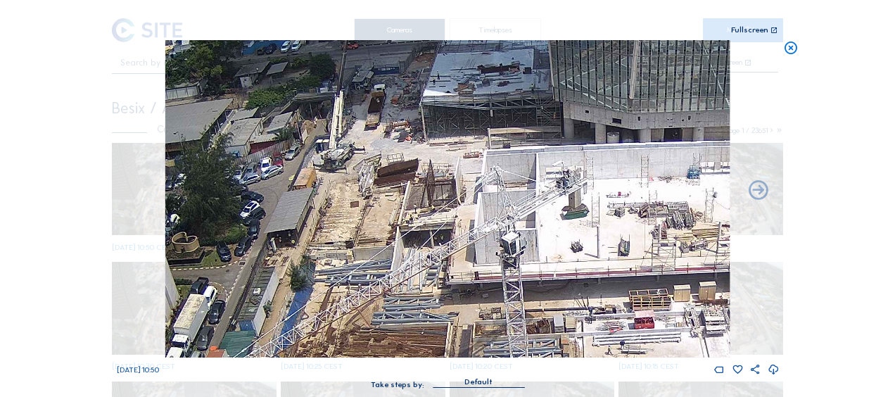
drag, startPoint x: 374, startPoint y: 147, endPoint x: 372, endPoint y: 155, distance: 8.0
click at [372, 155] on img at bounding box center [447, 198] width 564 height 317
click at [790, 50] on icon at bounding box center [790, 48] width 15 height 16
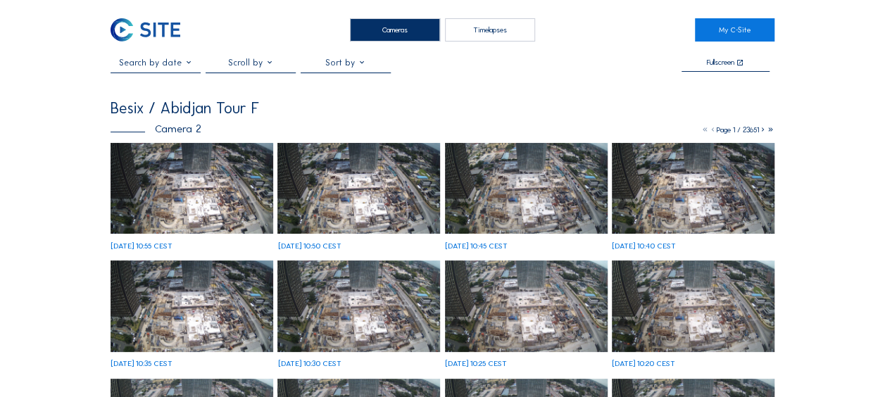
click at [128, 181] on img at bounding box center [191, 188] width 163 height 91
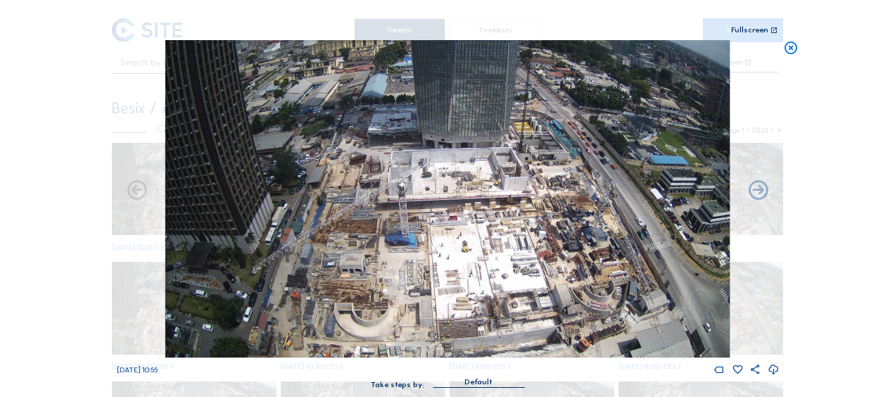
click at [790, 46] on icon at bounding box center [790, 48] width 15 height 16
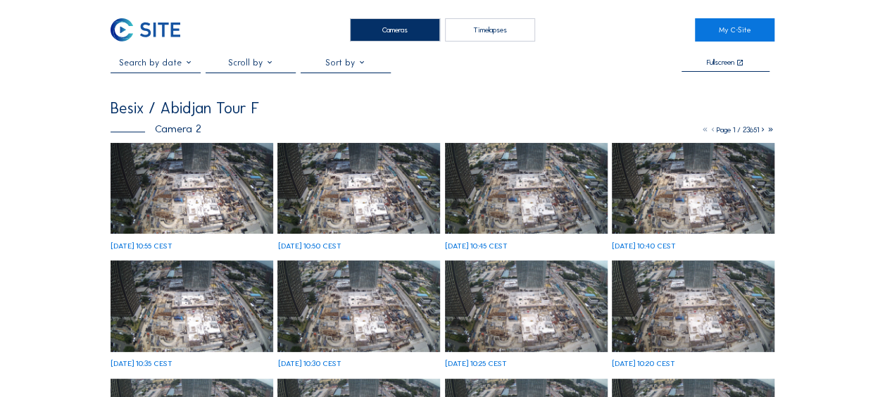
click at [167, 185] on img at bounding box center [191, 188] width 163 height 91
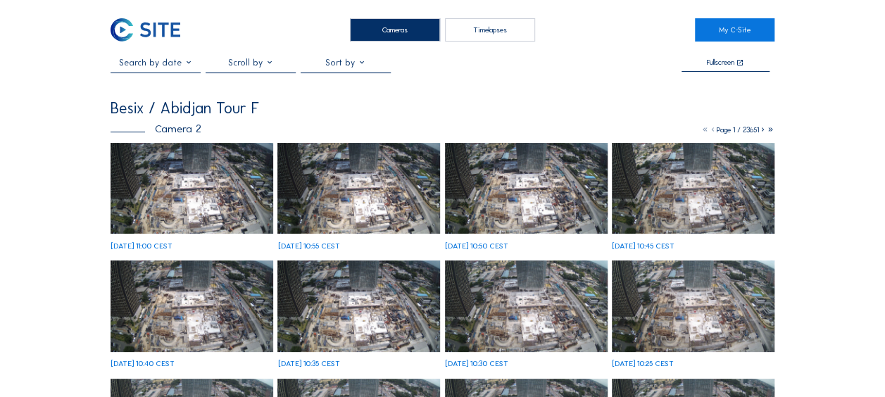
click at [162, 194] on img at bounding box center [191, 188] width 163 height 91
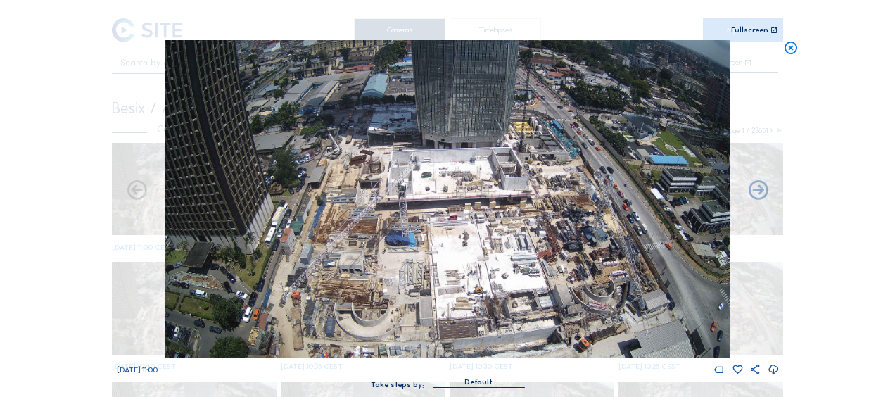
click at [795, 44] on icon at bounding box center [790, 48] width 15 height 16
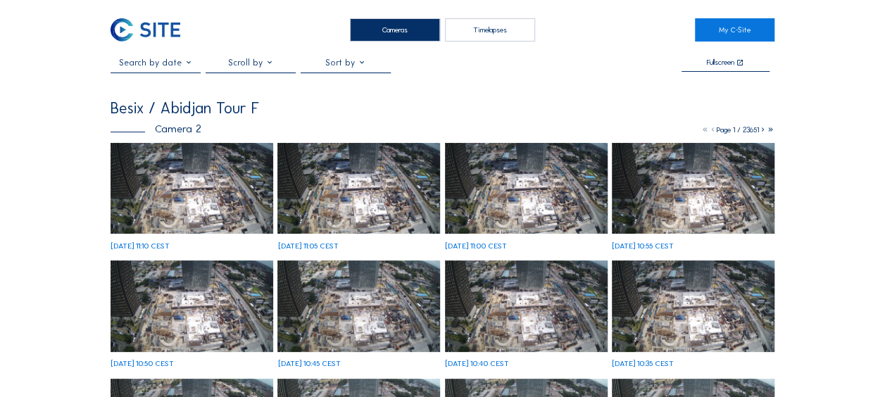
click at [180, 181] on img at bounding box center [191, 188] width 163 height 91
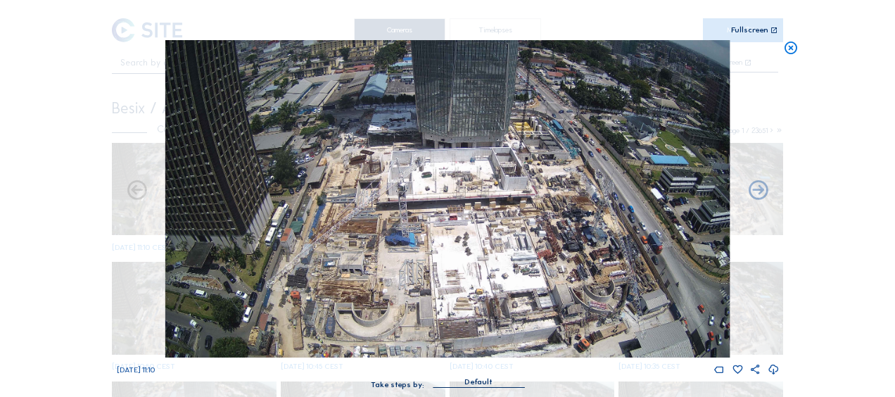
click at [787, 50] on icon at bounding box center [790, 48] width 15 height 16
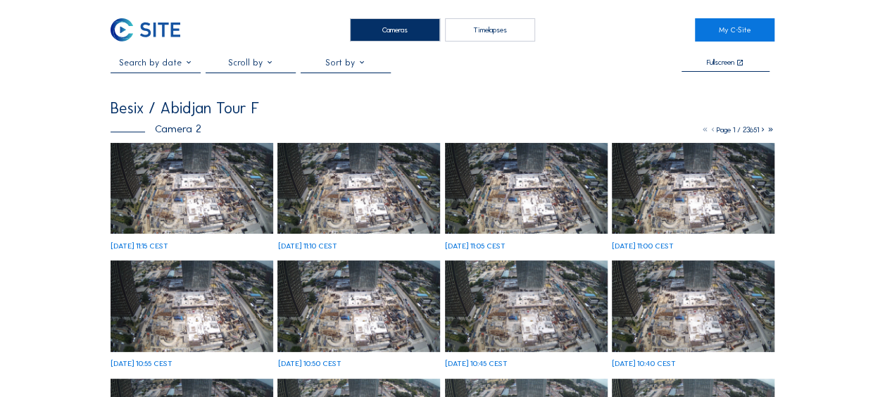
click at [159, 176] on img at bounding box center [191, 188] width 163 height 91
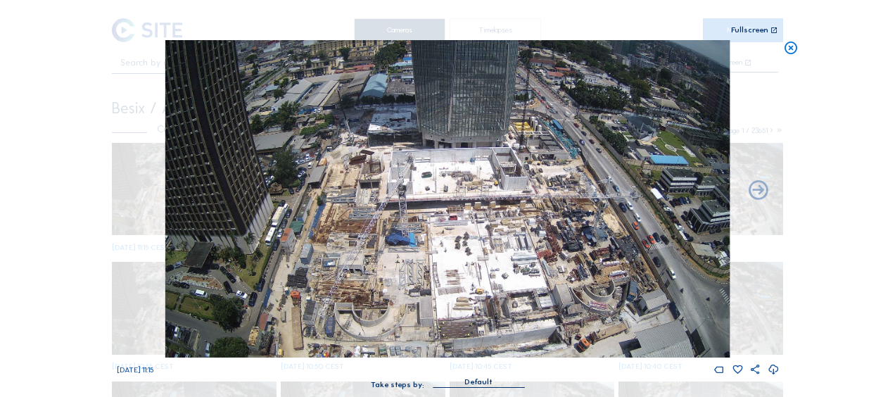
click at [792, 44] on icon at bounding box center [790, 48] width 15 height 16
